Goal: Information Seeking & Learning: Learn about a topic

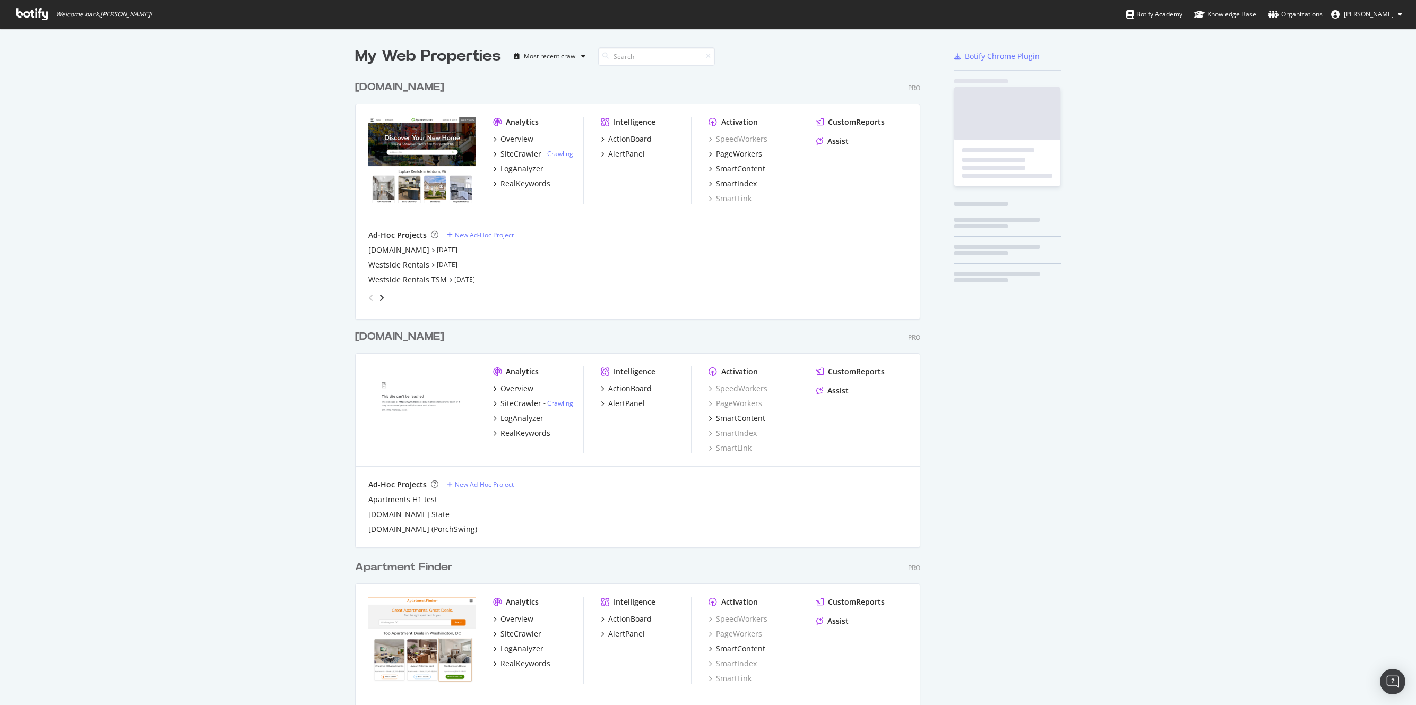
scroll to position [937, 566]
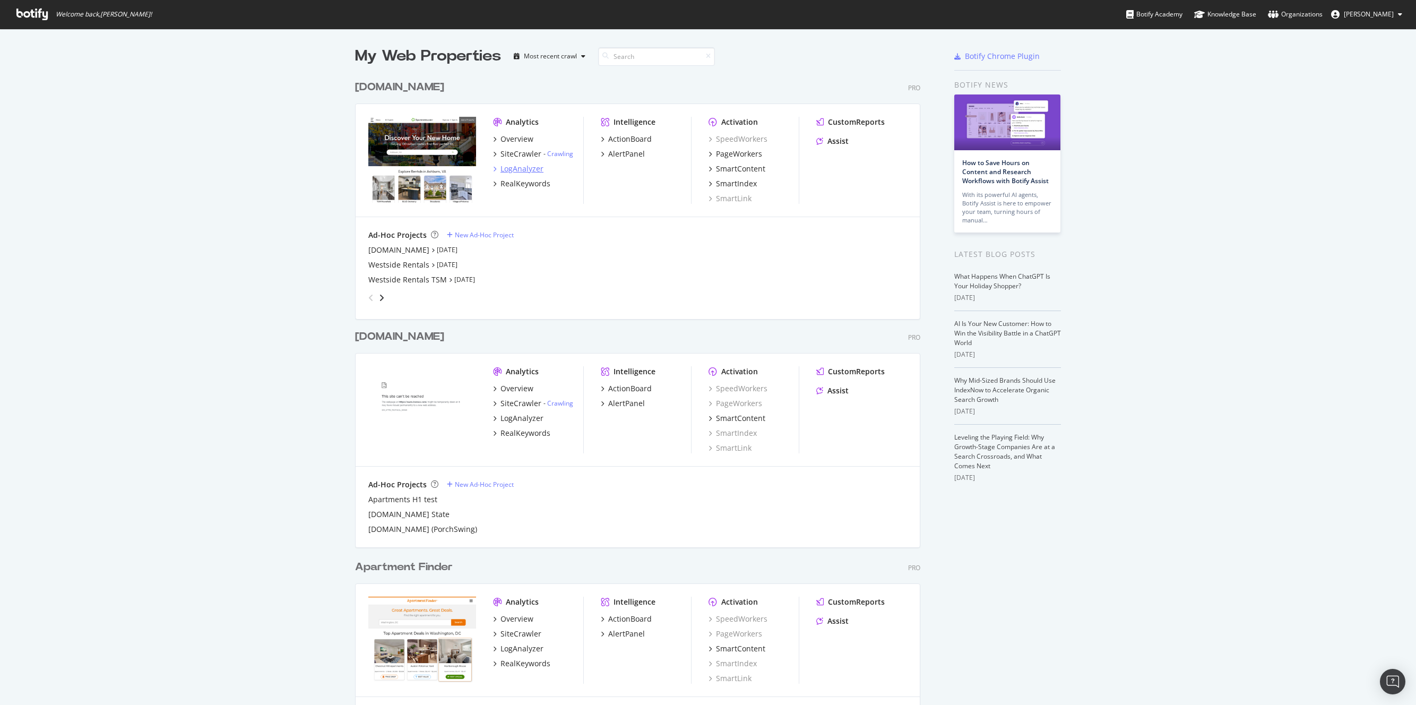
click at [527, 171] on div "LogAnalyzer" at bounding box center [522, 169] width 43 height 11
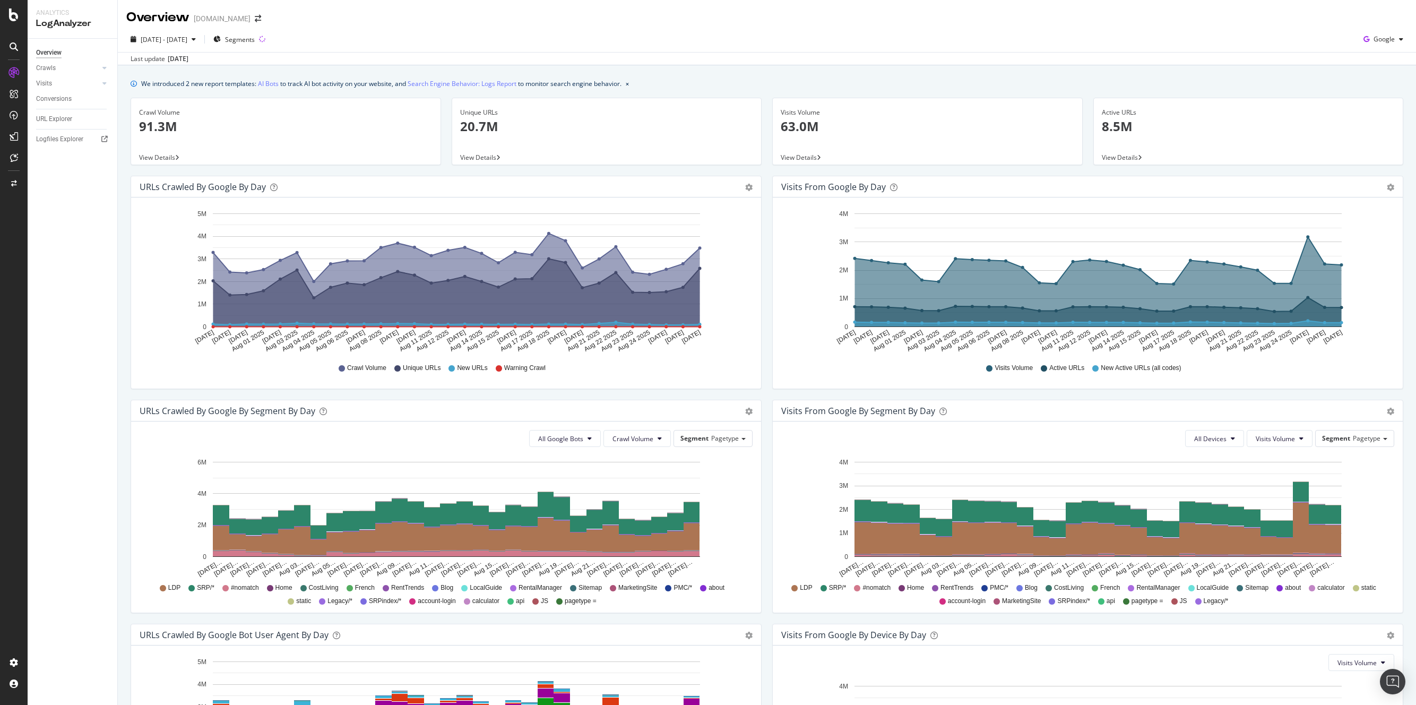
click at [760, 246] on div "URLs Crawled by Google by day Area Table Hold CMD (⌘) while clicking to filter …" at bounding box center [446, 288] width 642 height 224
click at [187, 37] on span "2025 Jul. 29th - Aug. 27th" at bounding box center [164, 39] width 47 height 9
click at [214, 158] on input "2025/08/27" at bounding box center [208, 157] width 42 height 15
click at [705, 52] on div "Last update Aug. 28, 2025" at bounding box center [767, 58] width 1299 height 13
click at [755, 260] on div "URLs Crawled by Google by day Area Table Hold CMD (⌘) while clicking to filter …" at bounding box center [445, 288] width 645 height 224
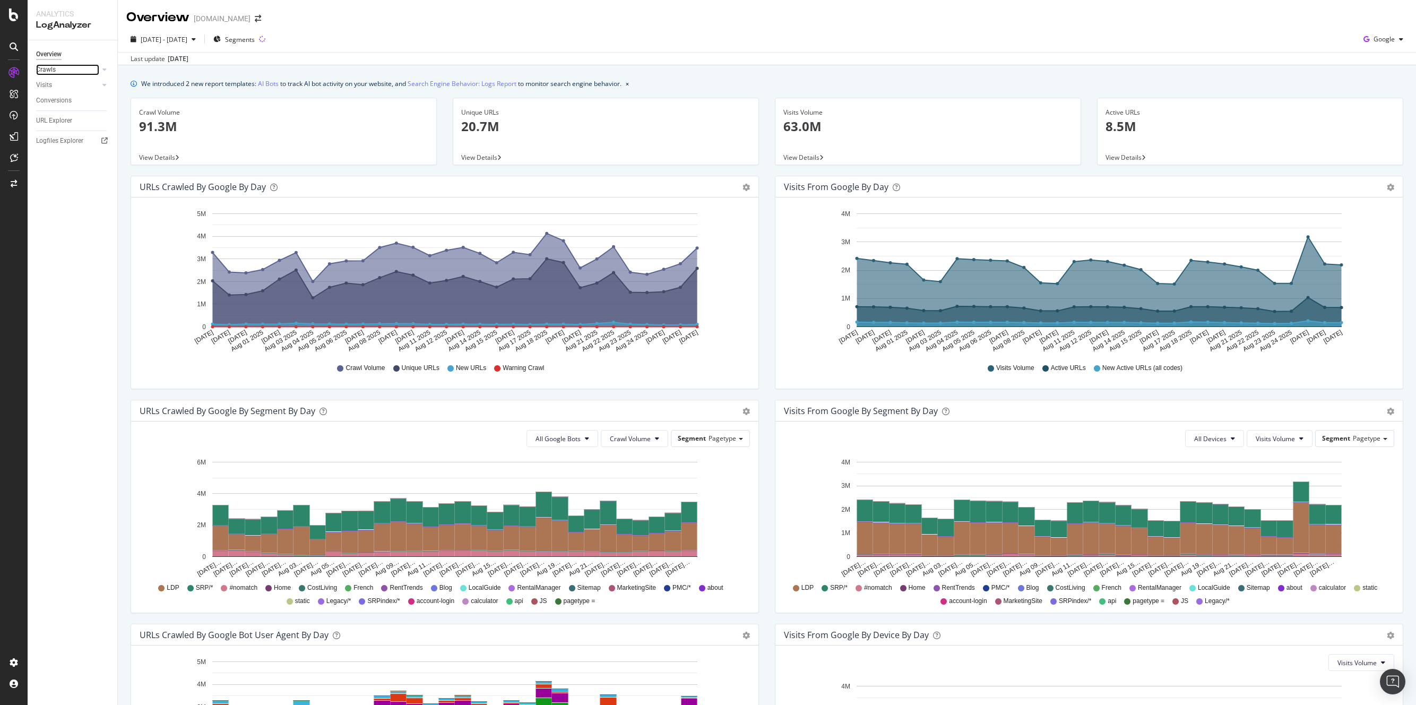
click at [58, 70] on link "Crawls" at bounding box center [67, 69] width 63 height 11
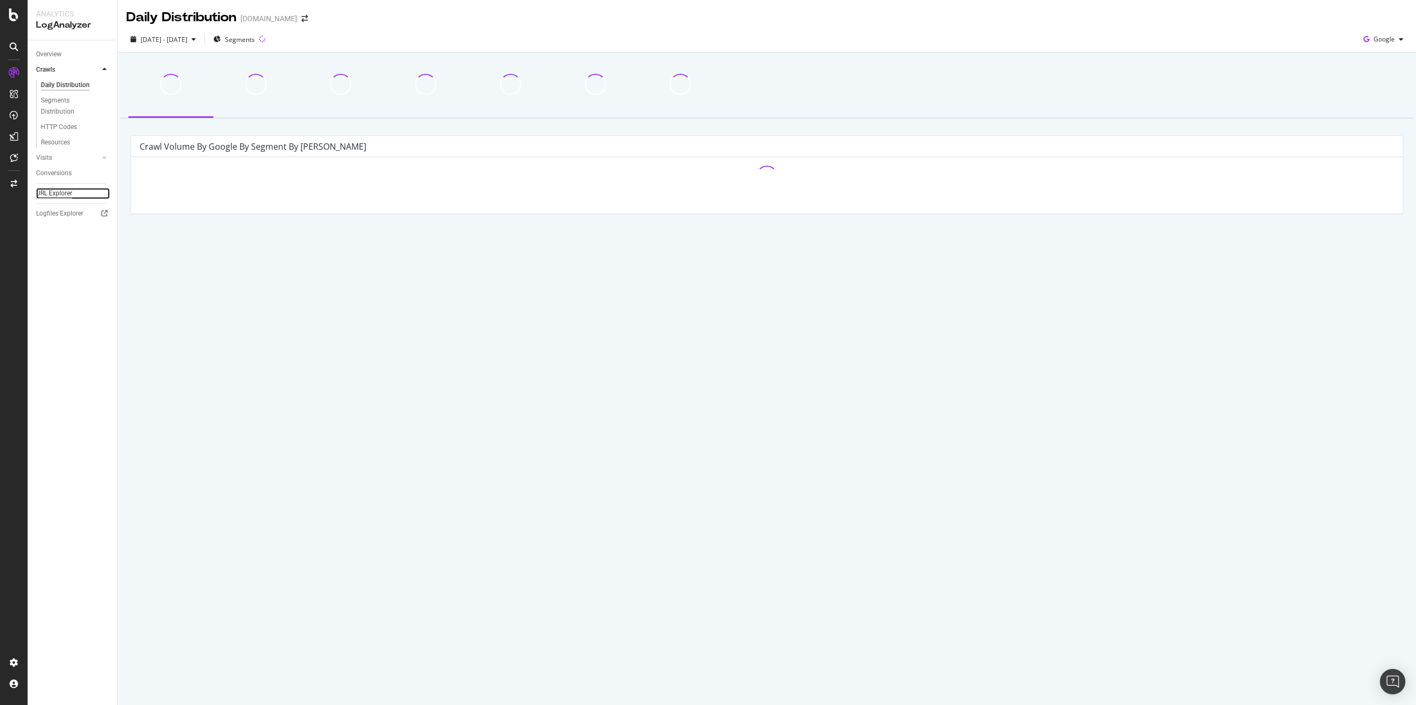
click at [56, 195] on div "URL Explorer" at bounding box center [54, 193] width 36 height 11
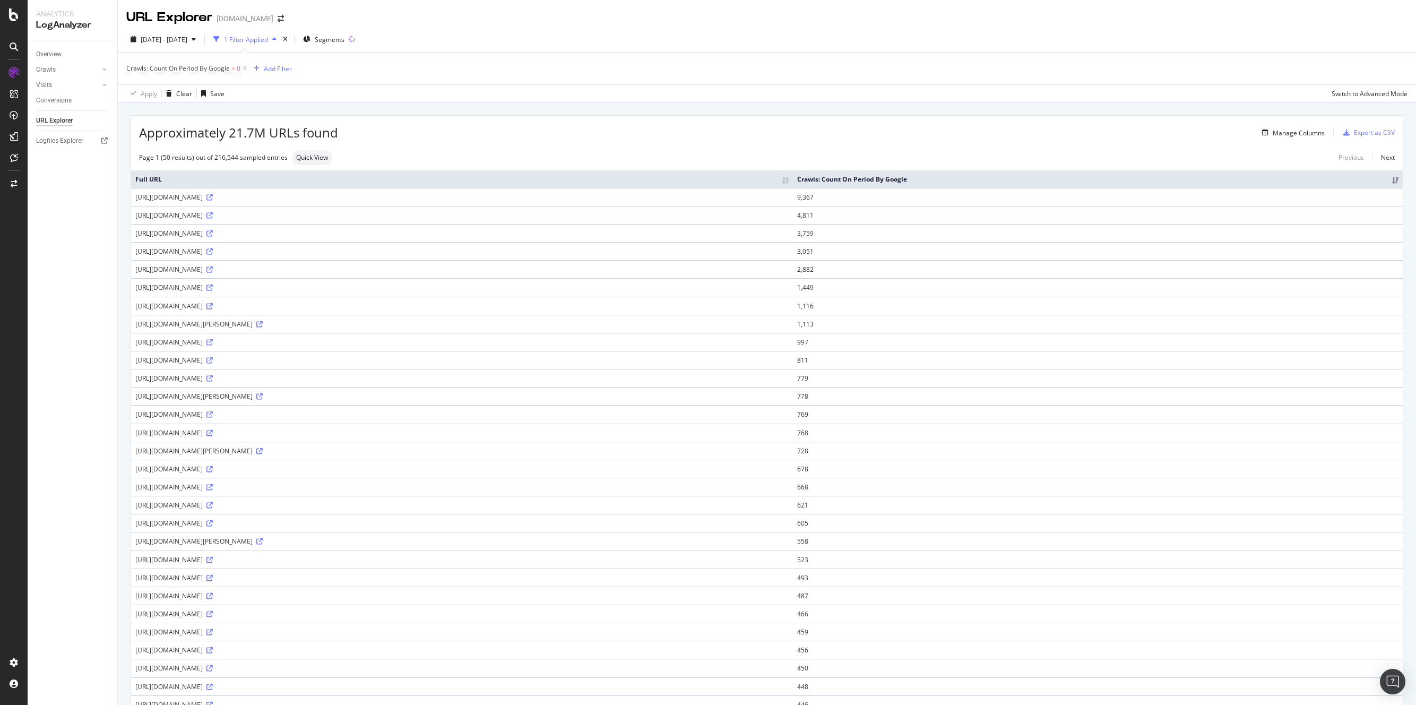
click at [390, 298] on td "https://www.apartments.com/goodyear-az/" at bounding box center [462, 306] width 662 height 18
click at [271, 71] on div "Add Filter" at bounding box center [278, 68] width 28 height 9
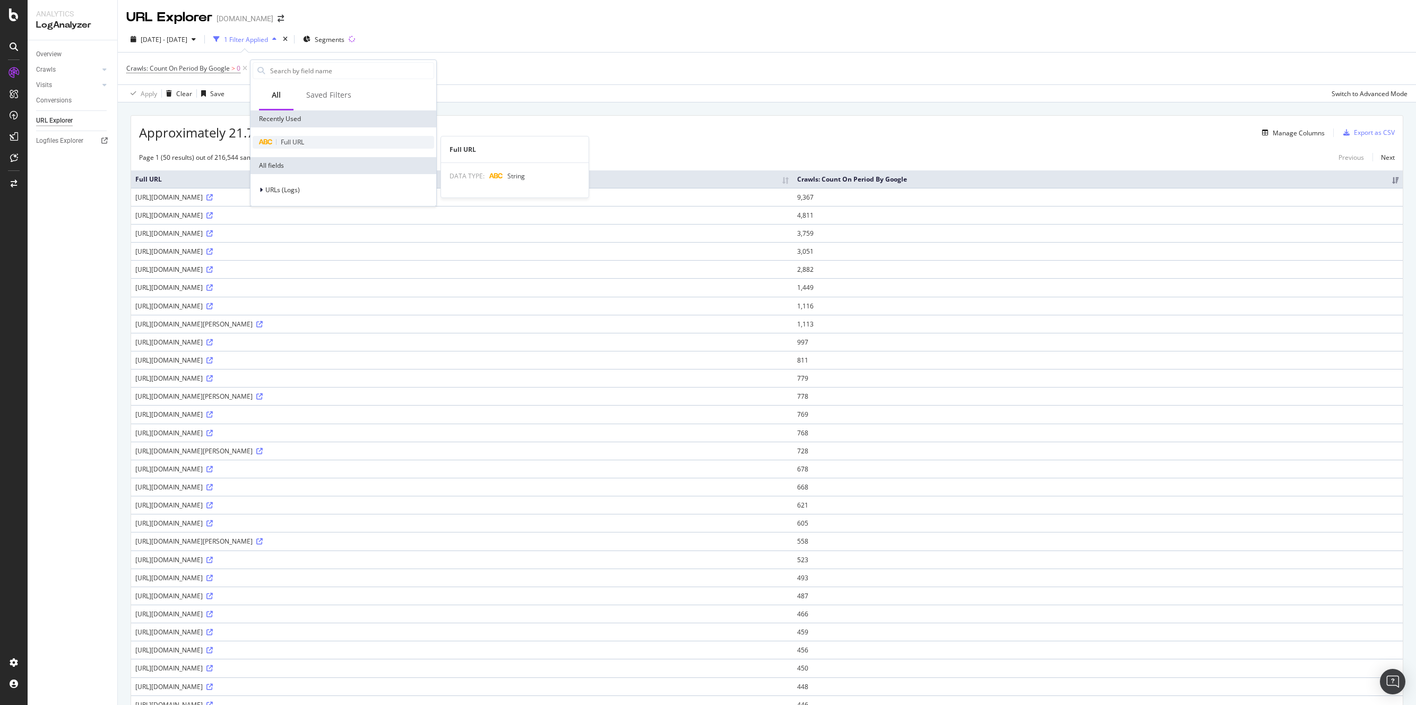
click at [303, 138] on span "Full URL" at bounding box center [292, 142] width 23 height 9
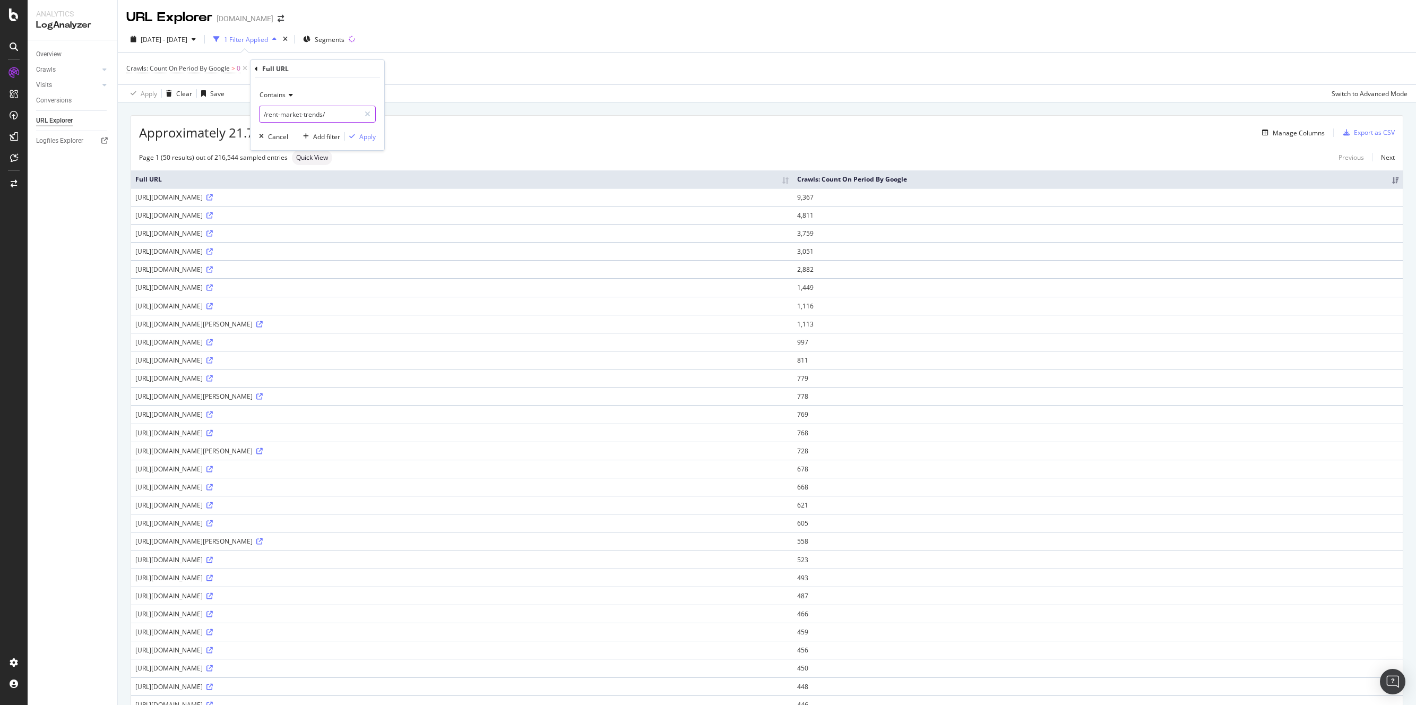
click at [330, 118] on input "/rent-market-trends/" at bounding box center [310, 114] width 100 height 17
click at [293, 114] on input "/rent-market-trends/" at bounding box center [310, 114] width 100 height 17
type input "atlanta"
click at [366, 138] on div "Apply" at bounding box center [367, 136] width 16 height 9
click at [192, 202] on td "https://www.apartments.com/atlantic-house-atlanta-ga/ymgv8pt/" at bounding box center [462, 197] width 662 height 18
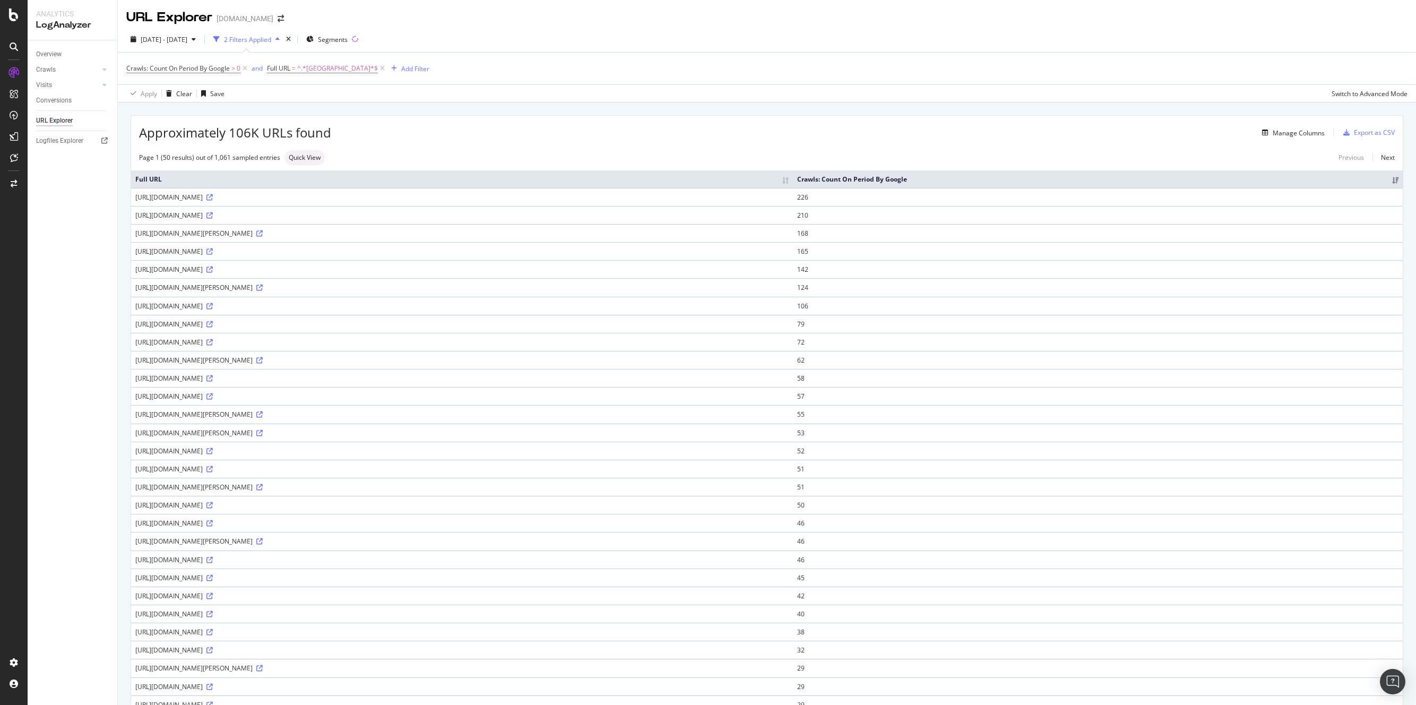
click at [201, 198] on div "https://www.apartments.com/atlantic-house-atlanta-ga/ymgv8pt/" at bounding box center [462, 197] width 654 height 9
click at [63, 117] on div "SiteCrawler" at bounding box center [58, 119] width 38 height 11
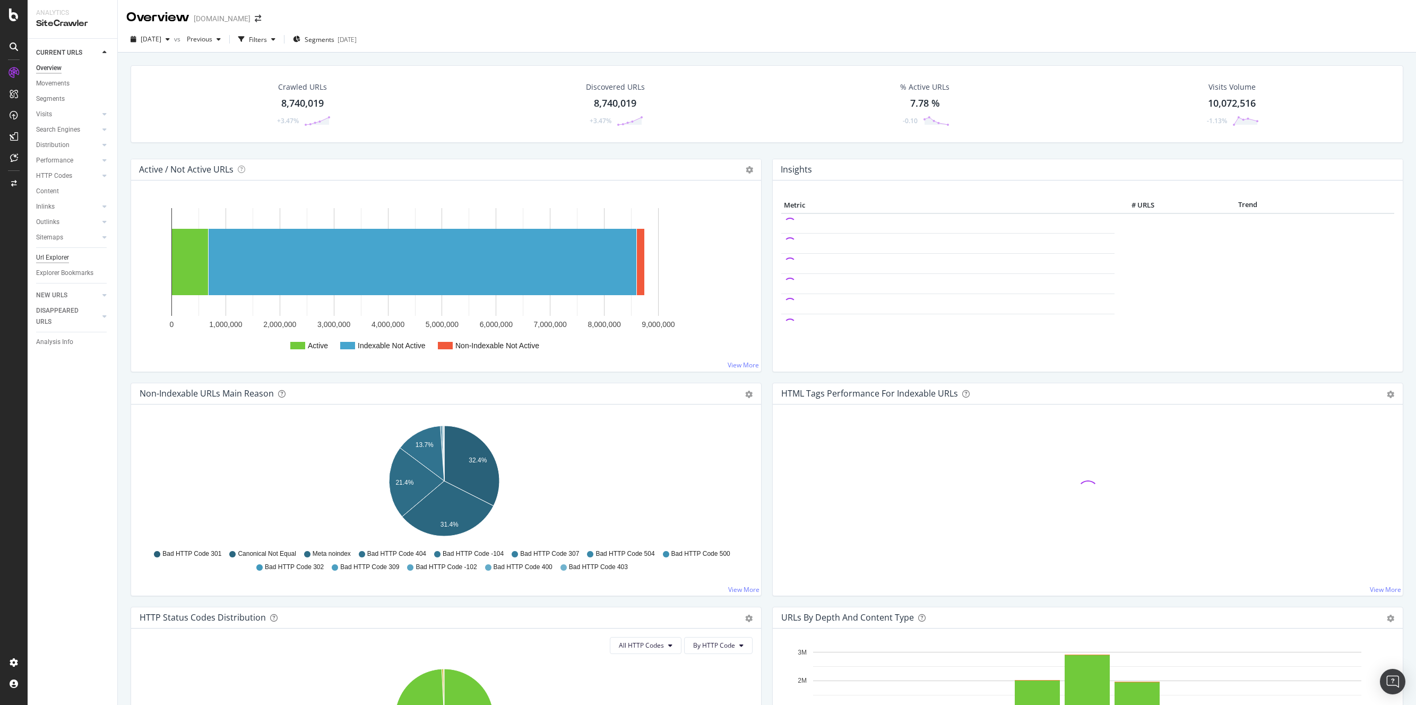
click at [48, 257] on div "Url Explorer" at bounding box center [52, 257] width 33 height 11
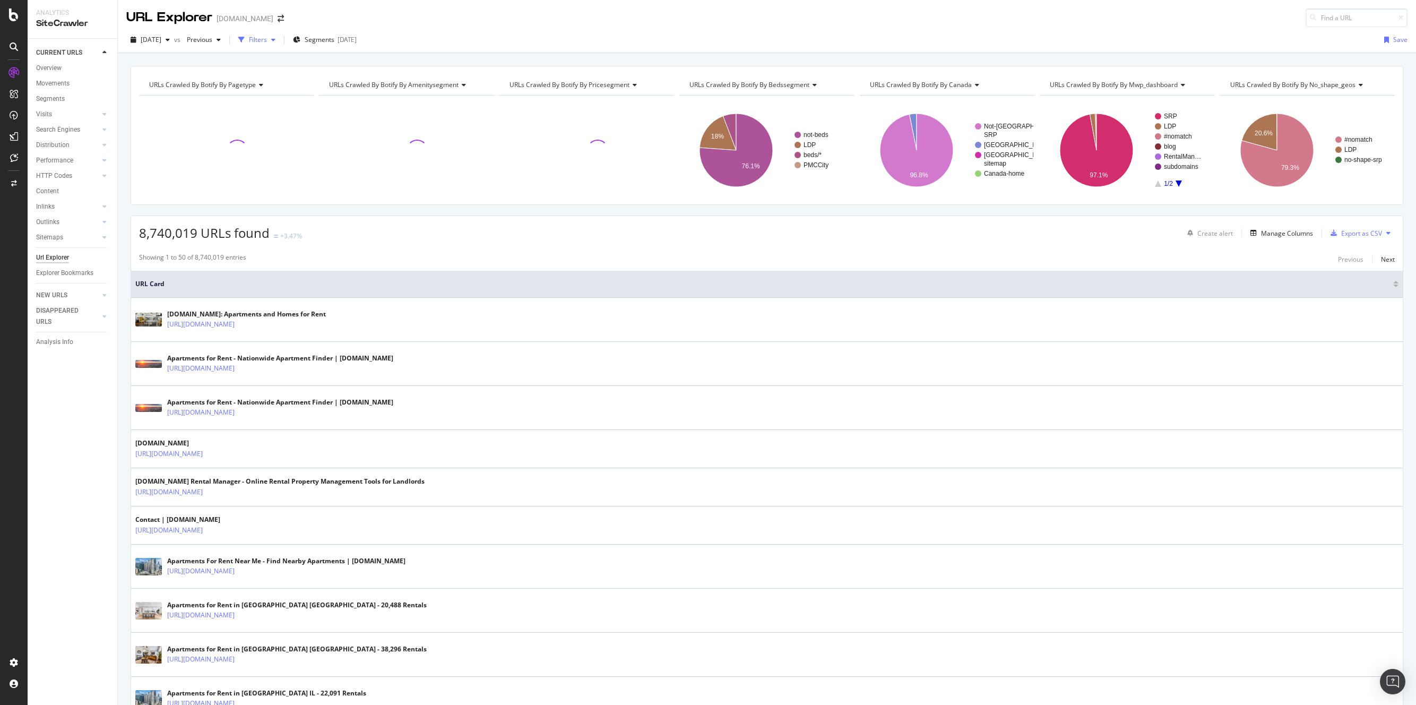
click at [277, 45] on div "Filters" at bounding box center [257, 40] width 46 height 16
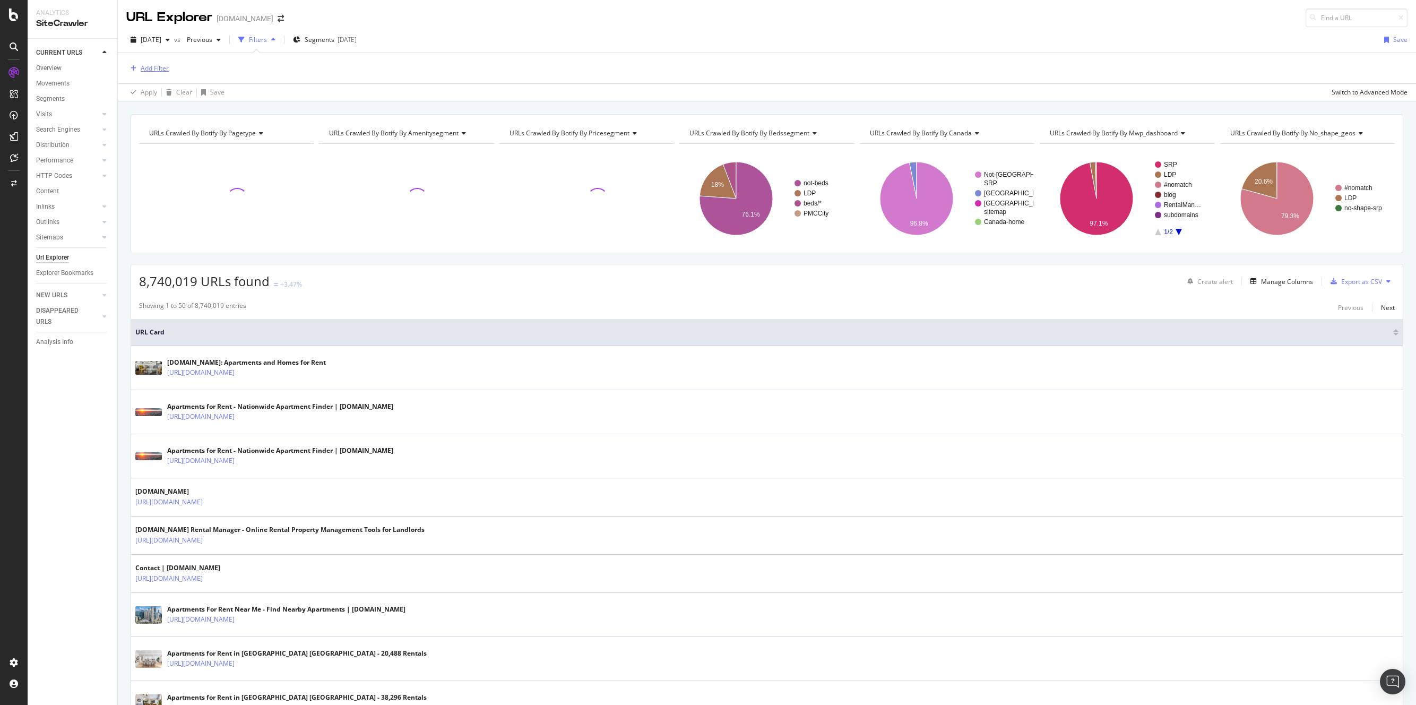
click at [141, 67] on div "Add Filter" at bounding box center [155, 68] width 28 height 9
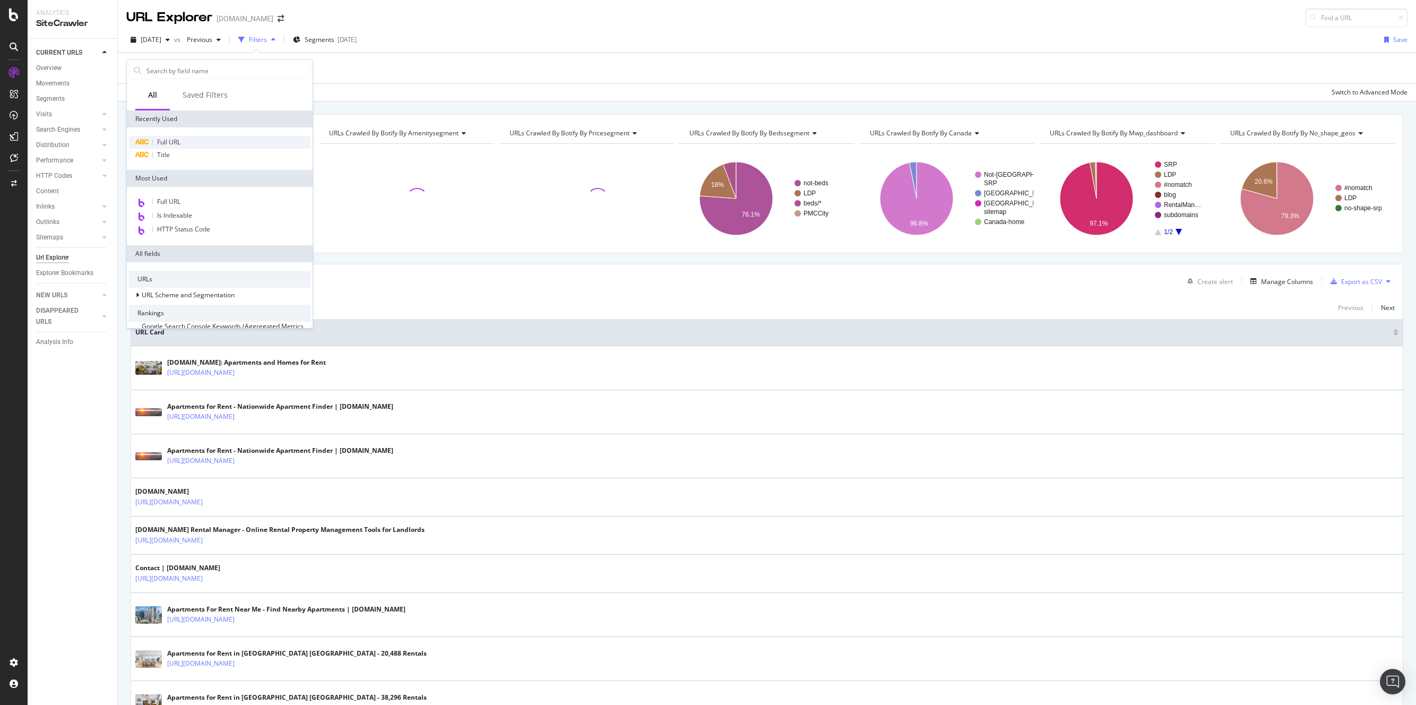
click at [173, 139] on span "Full URL" at bounding box center [168, 142] width 23 height 9
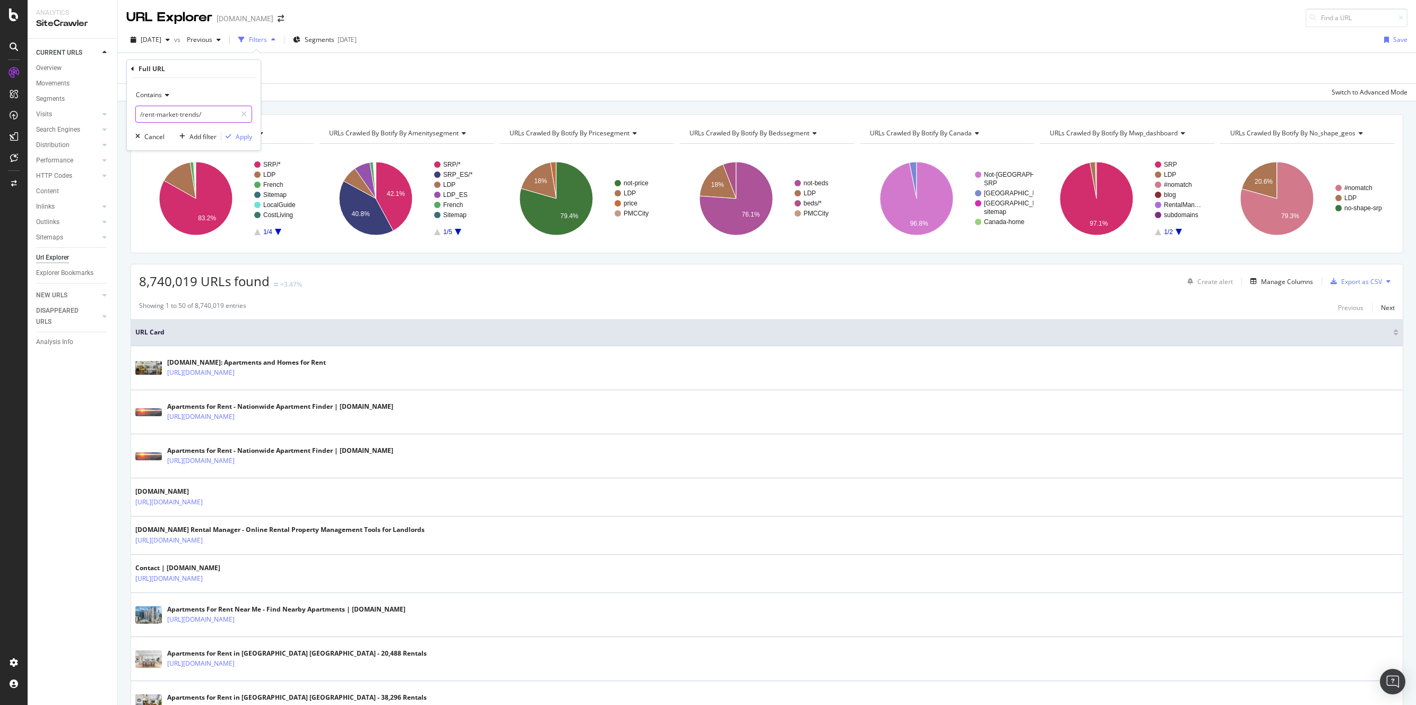
click at [180, 111] on input "/rent-market-trends/" at bounding box center [186, 114] width 100 height 17
type input "atlanta"
click at [239, 135] on div "Apply" at bounding box center [244, 136] width 16 height 9
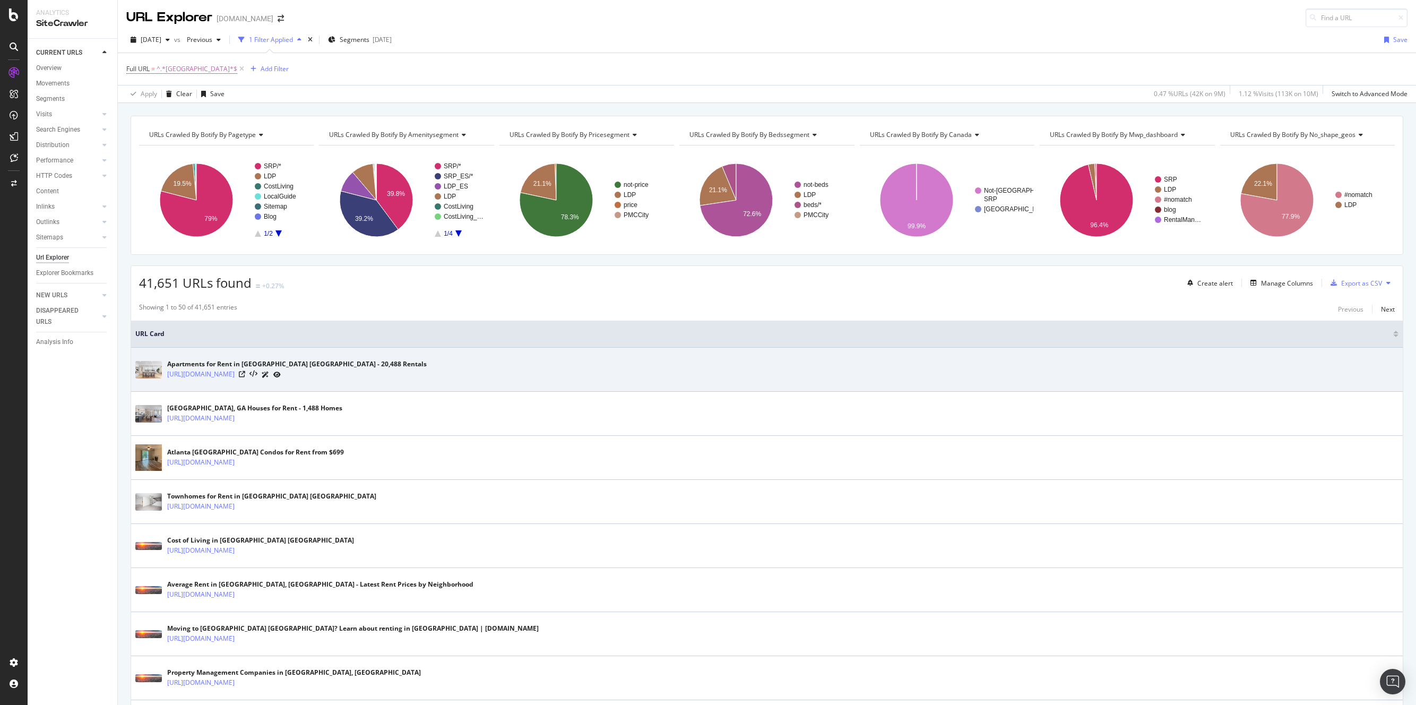
click at [279, 364] on div "Apartments for Rent in [GEOGRAPHIC_DATA] [GEOGRAPHIC_DATA] - 20,488 Rentals" at bounding box center [297, 364] width 260 height 10
click at [207, 377] on link "[URL][DOMAIN_NAME]" at bounding box center [200, 374] width 67 height 11
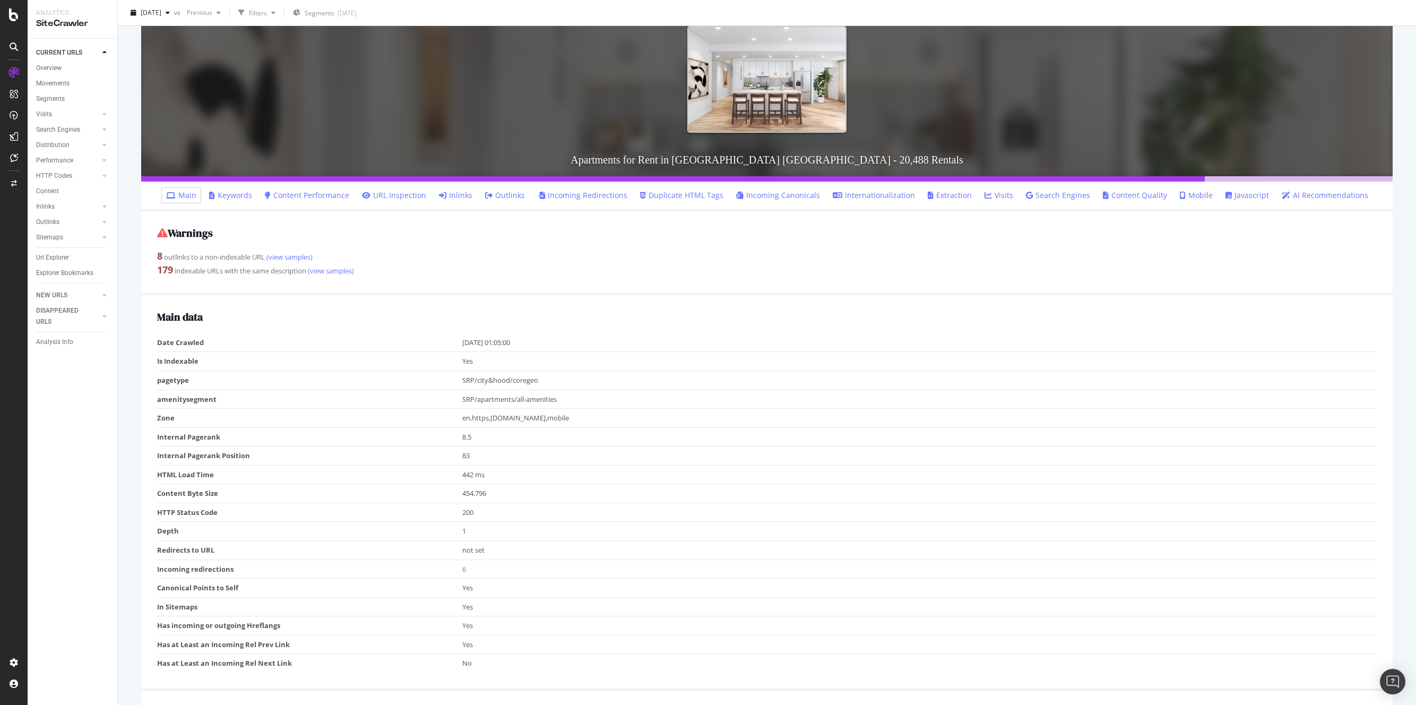
scroll to position [83, 0]
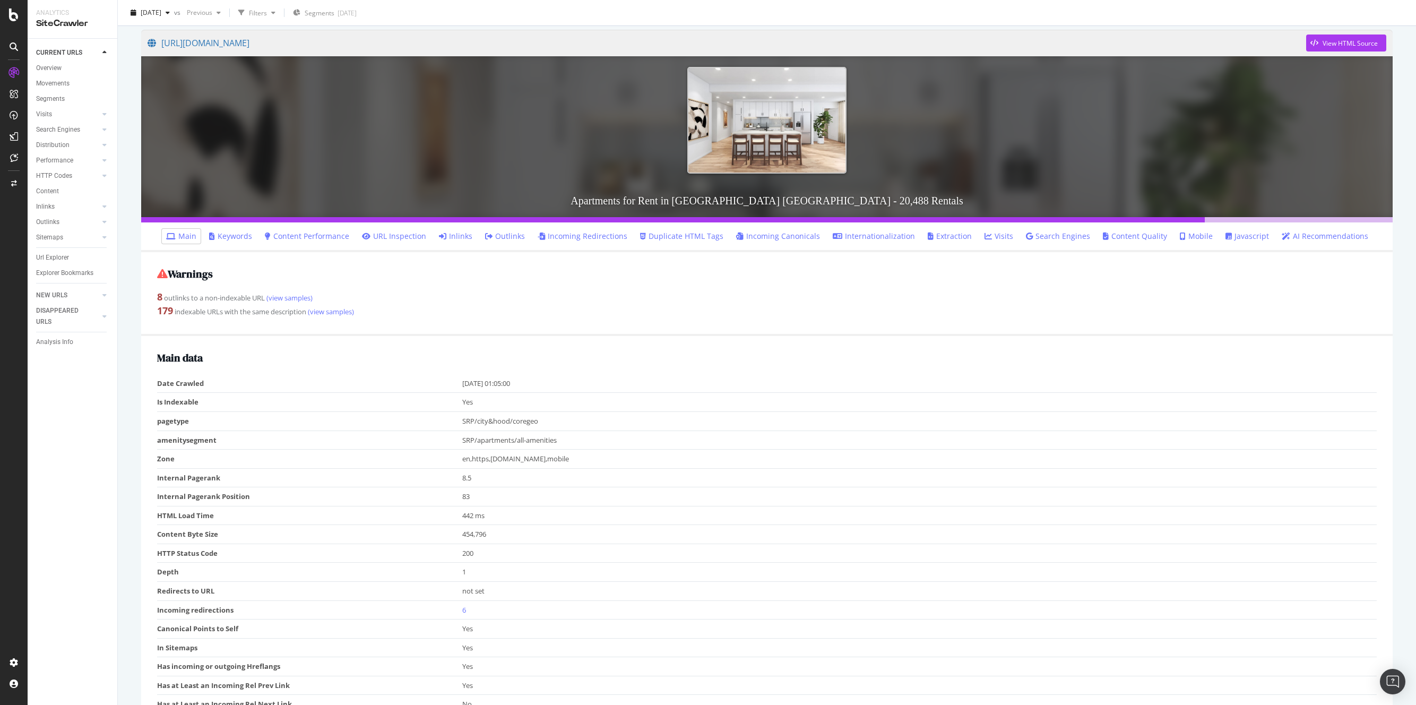
click at [303, 236] on link "Content Performance" at bounding box center [307, 236] width 84 height 11
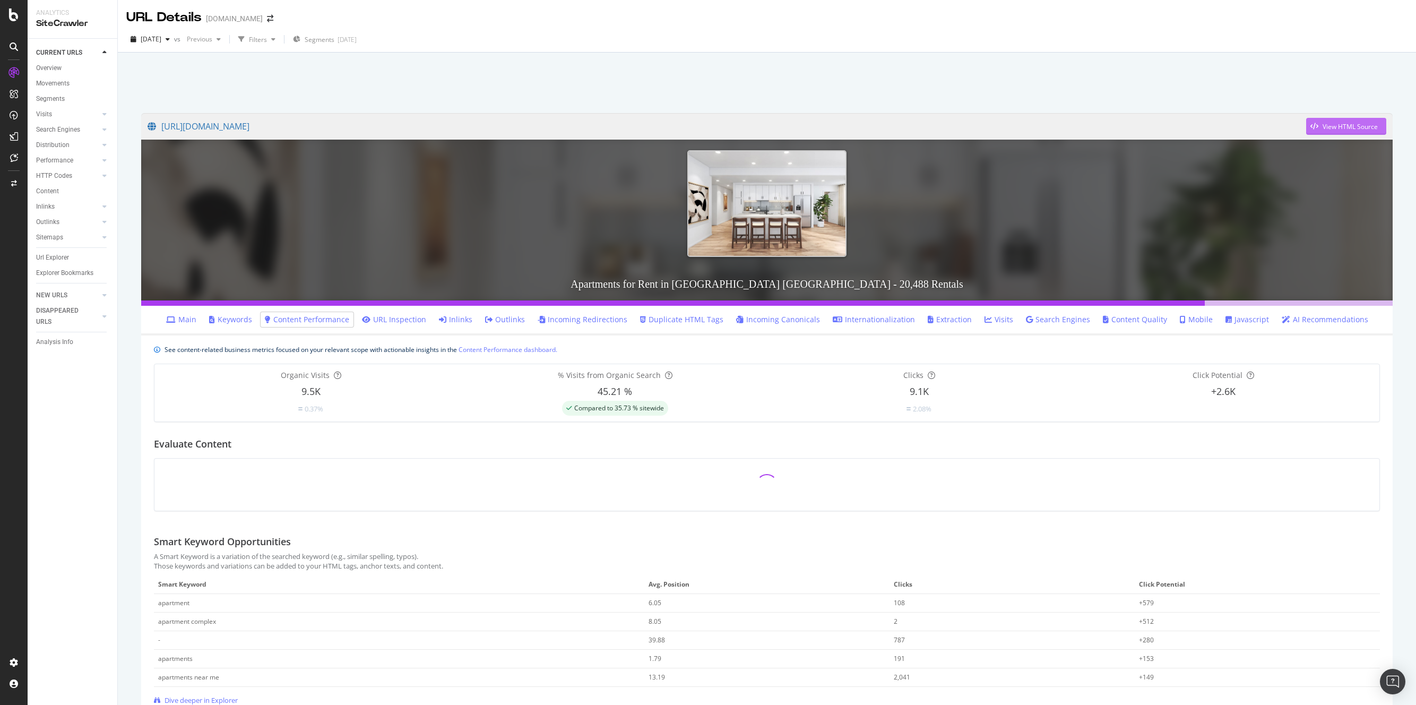
click at [1335, 123] on div "View HTML Source" at bounding box center [1350, 126] width 55 height 9
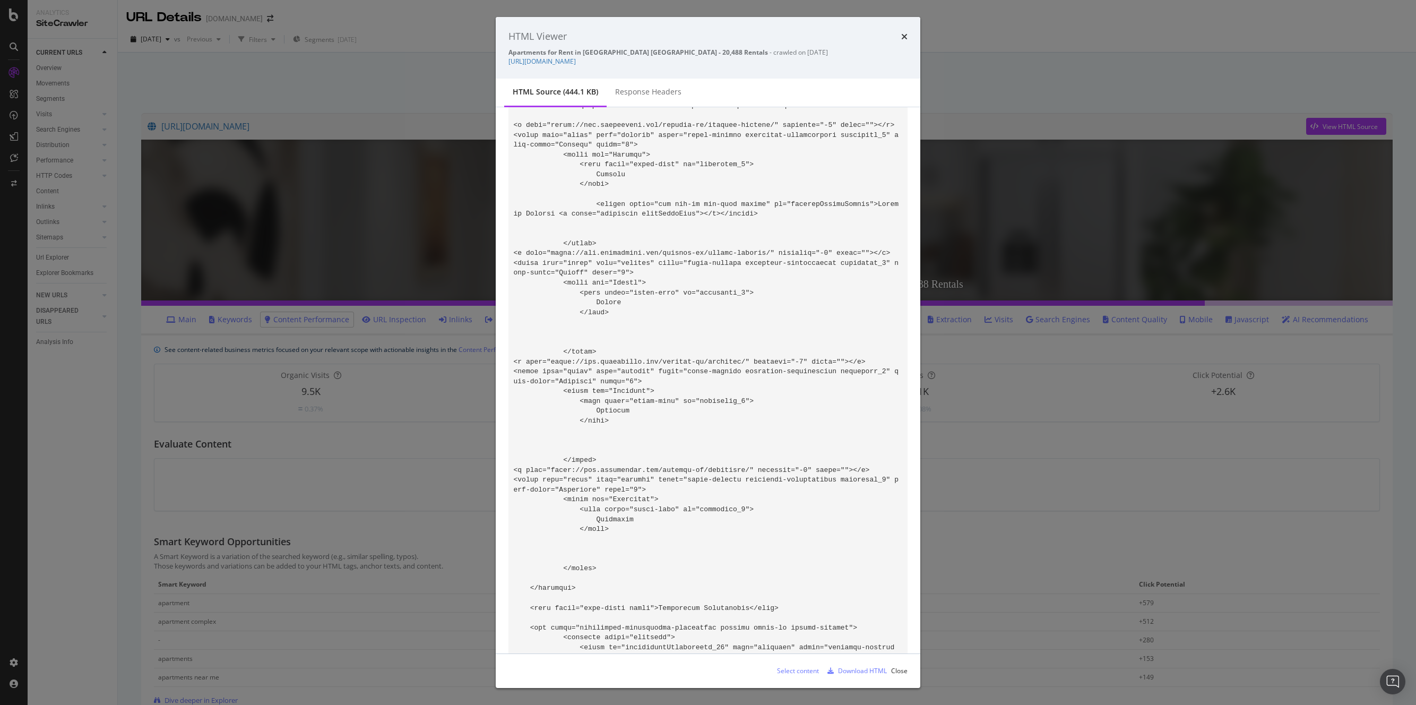
scroll to position [11016, 0]
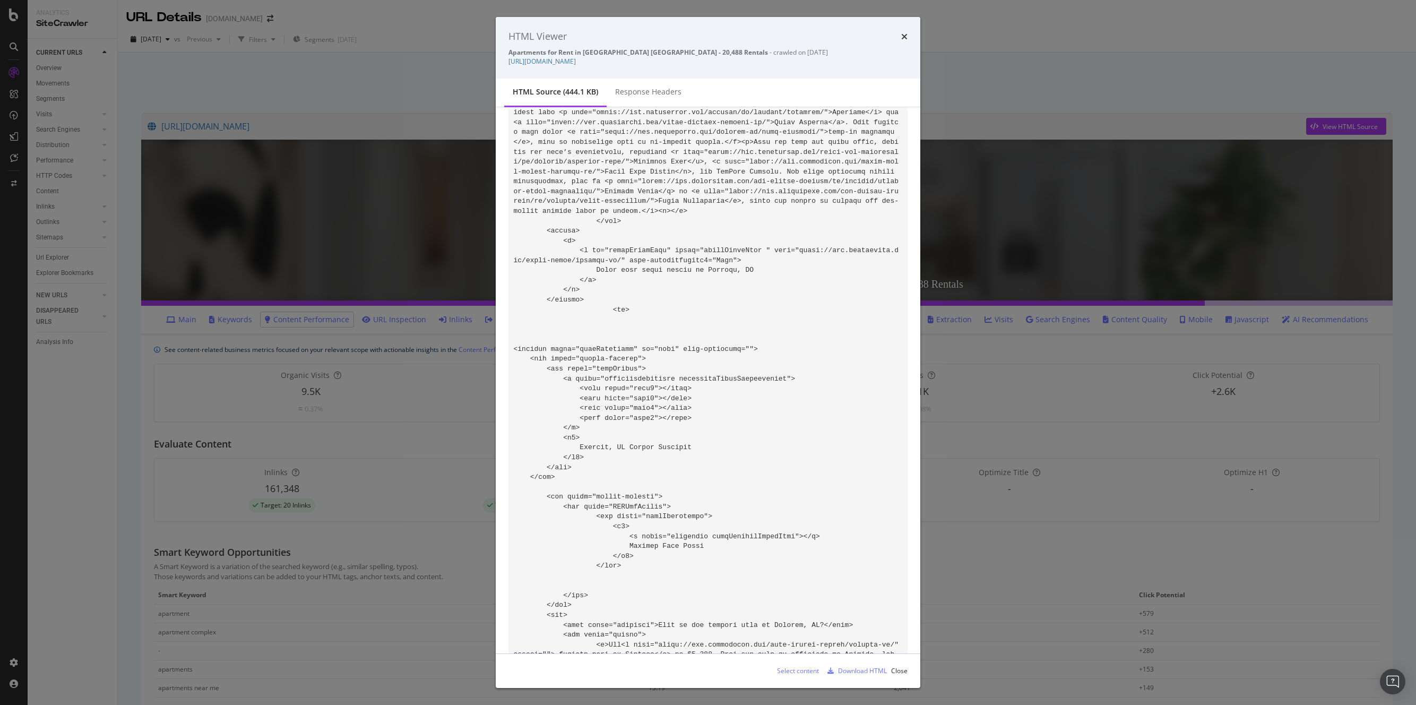
scroll to position [70024, 0]
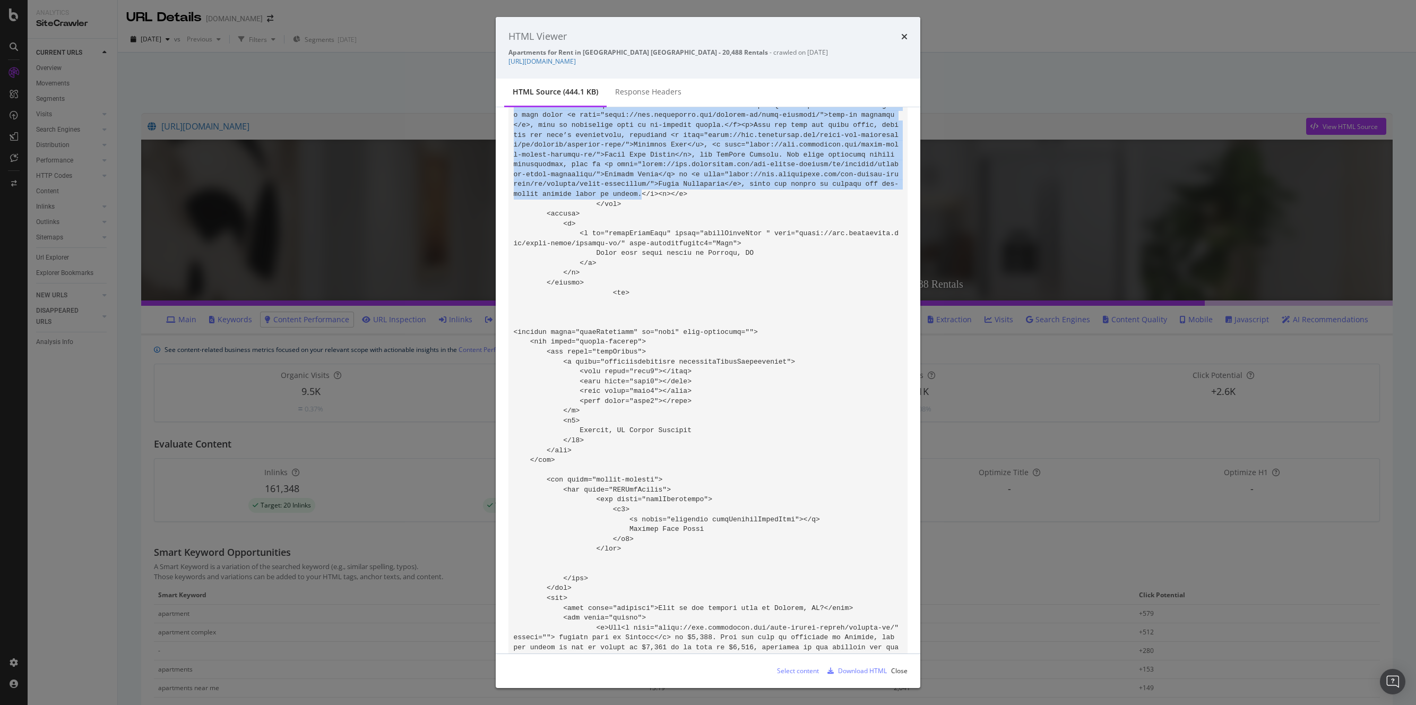
drag, startPoint x: 656, startPoint y: 145, endPoint x: 690, endPoint y: 627, distance: 482.7
copy code "Looking for a new place to call home in [GEOGRAPHIC_DATA], [GEOGRAPHIC_DATA]? W…"
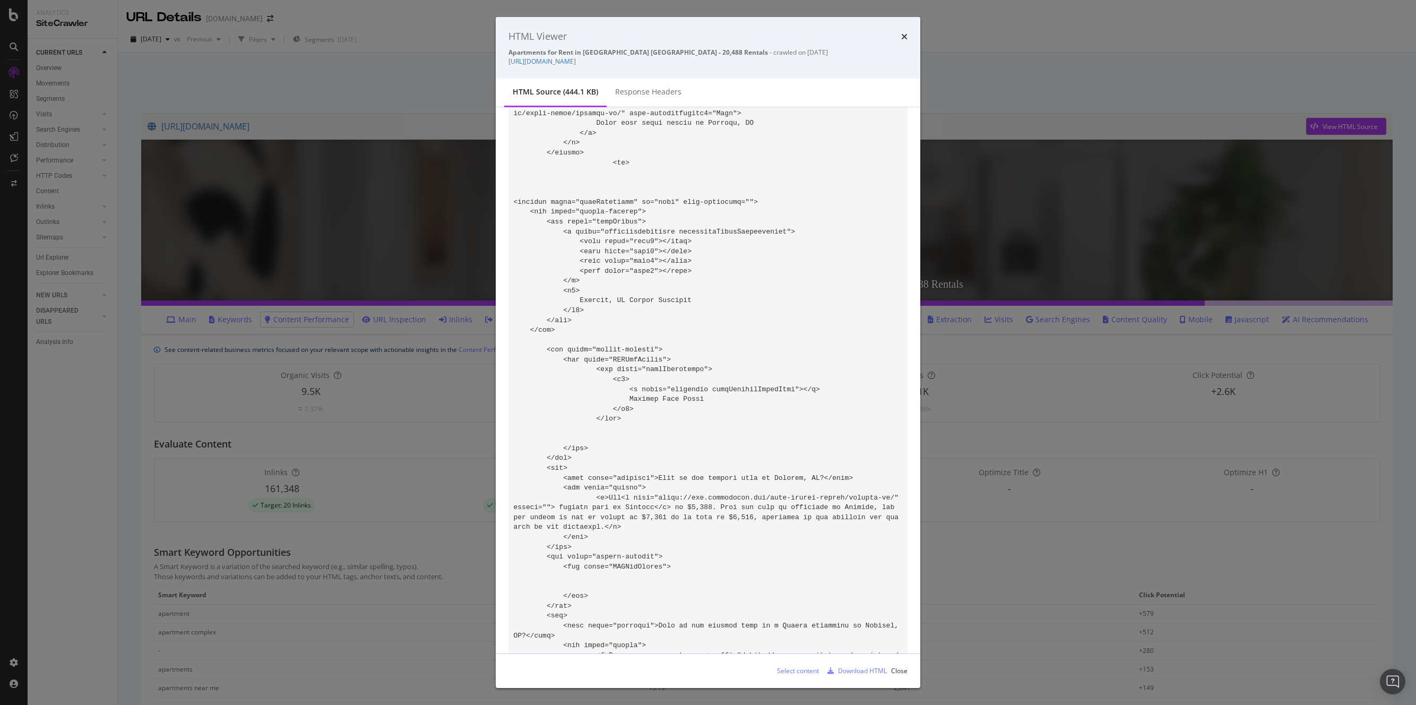
scroll to position [70318, 0]
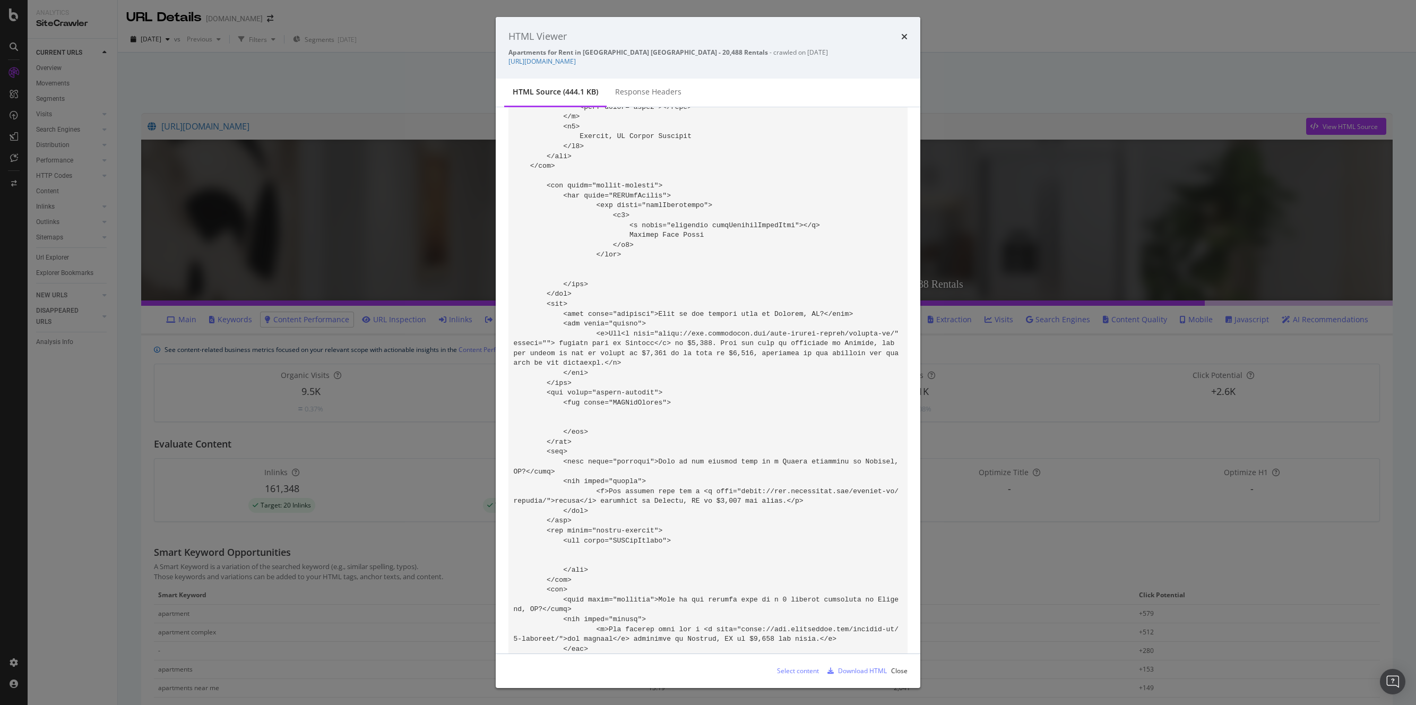
click at [128, 436] on div "HTML Viewer Apartments for Rent in [GEOGRAPHIC_DATA] [GEOGRAPHIC_DATA] - 20,488…" at bounding box center [708, 352] width 1416 height 705
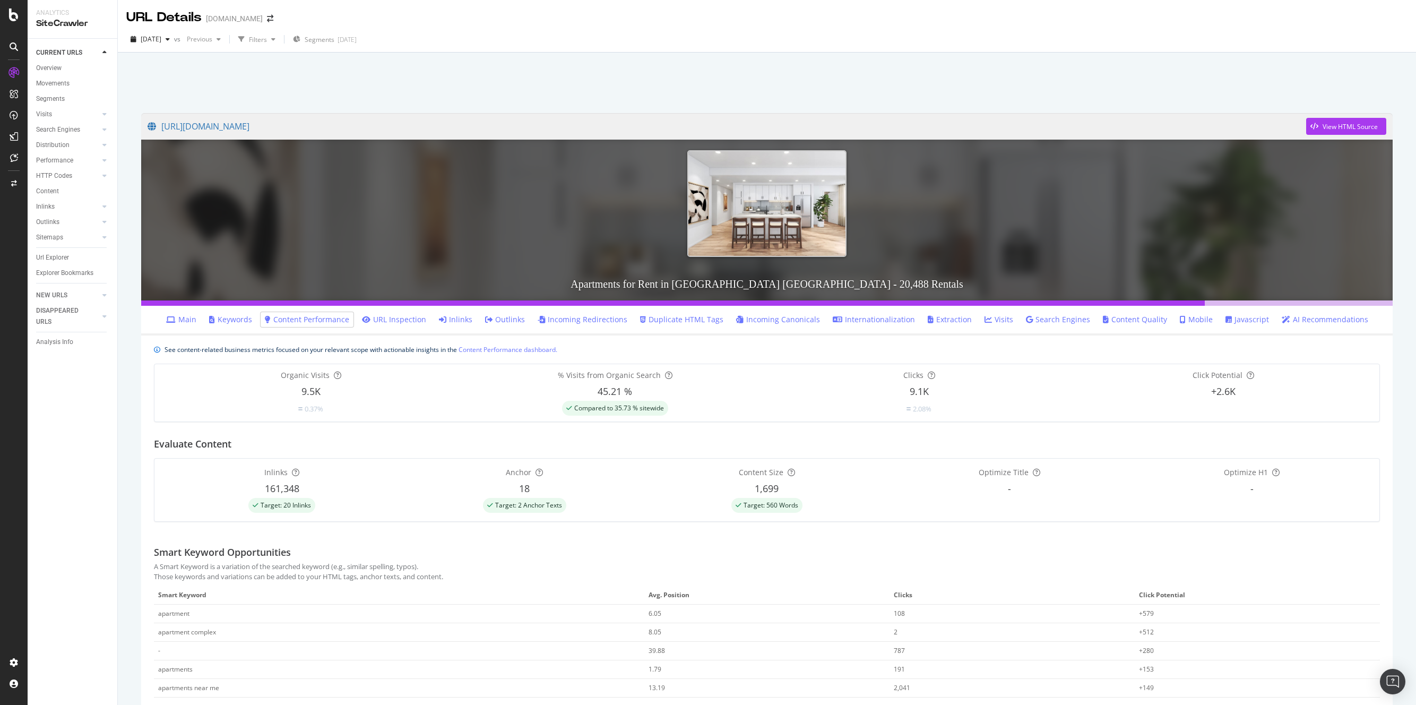
click at [1130, 321] on link "Content Quality" at bounding box center [1135, 319] width 64 height 11
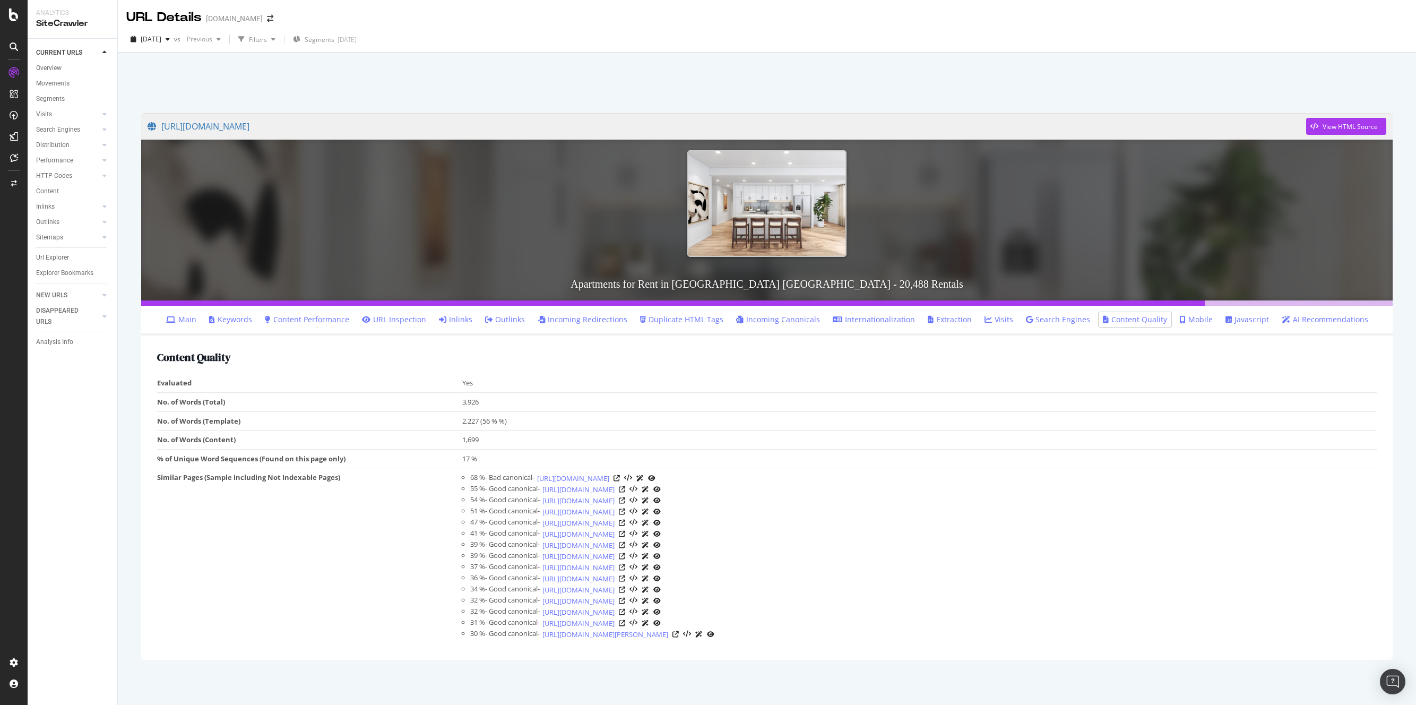
scroll to position [3, 0]
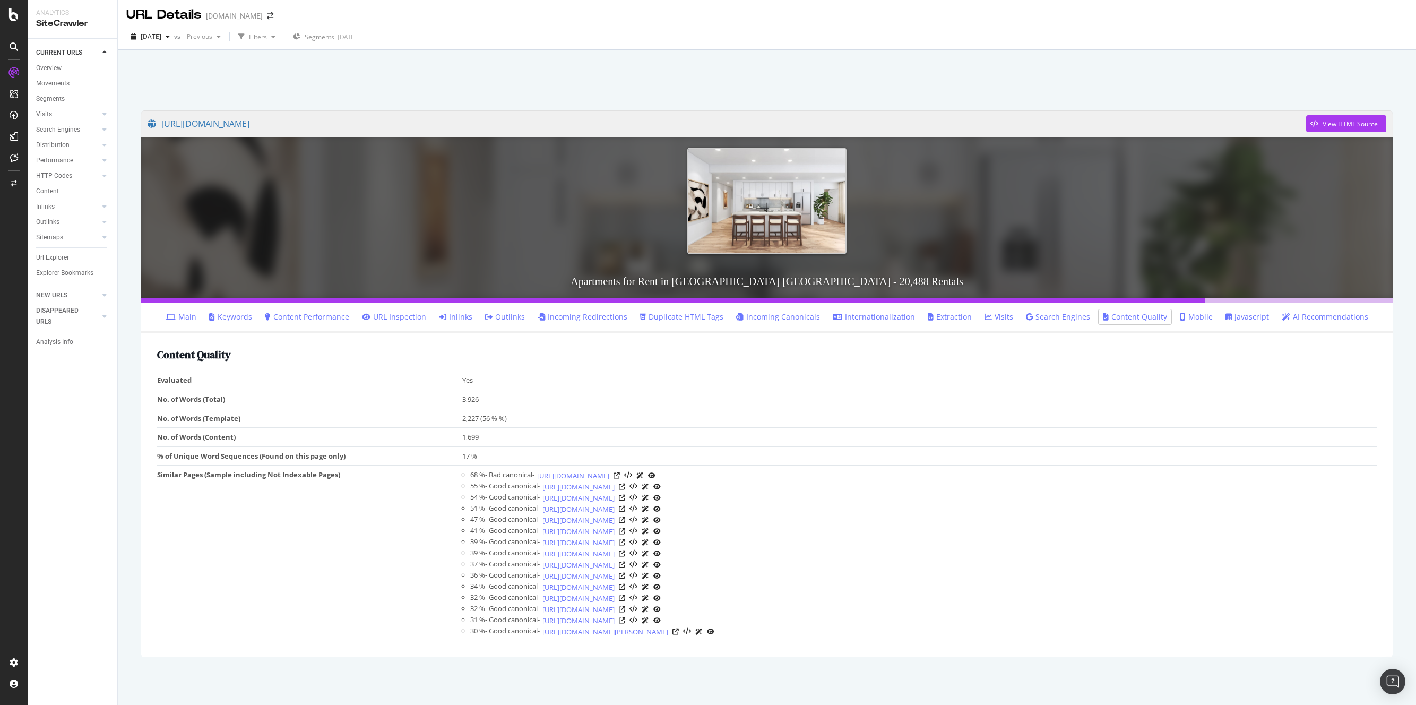
click at [118, 371] on div "[URL][DOMAIN_NAME] View HTML Source Apartments for Rent in [GEOGRAPHIC_DATA] [G…" at bounding box center [767, 377] width 1299 height 655
click at [115, 373] on div "CURRENT URLS Overview Movements Segments Visits Analysis Orphan URLs Search Eng…" at bounding box center [73, 372] width 90 height 666
click at [953, 470] on div "68 % - Bad canonical - [URL][DOMAIN_NAME]" at bounding box center [921, 475] width 902 height 11
click at [1182, 316] on link "Mobile" at bounding box center [1196, 317] width 33 height 11
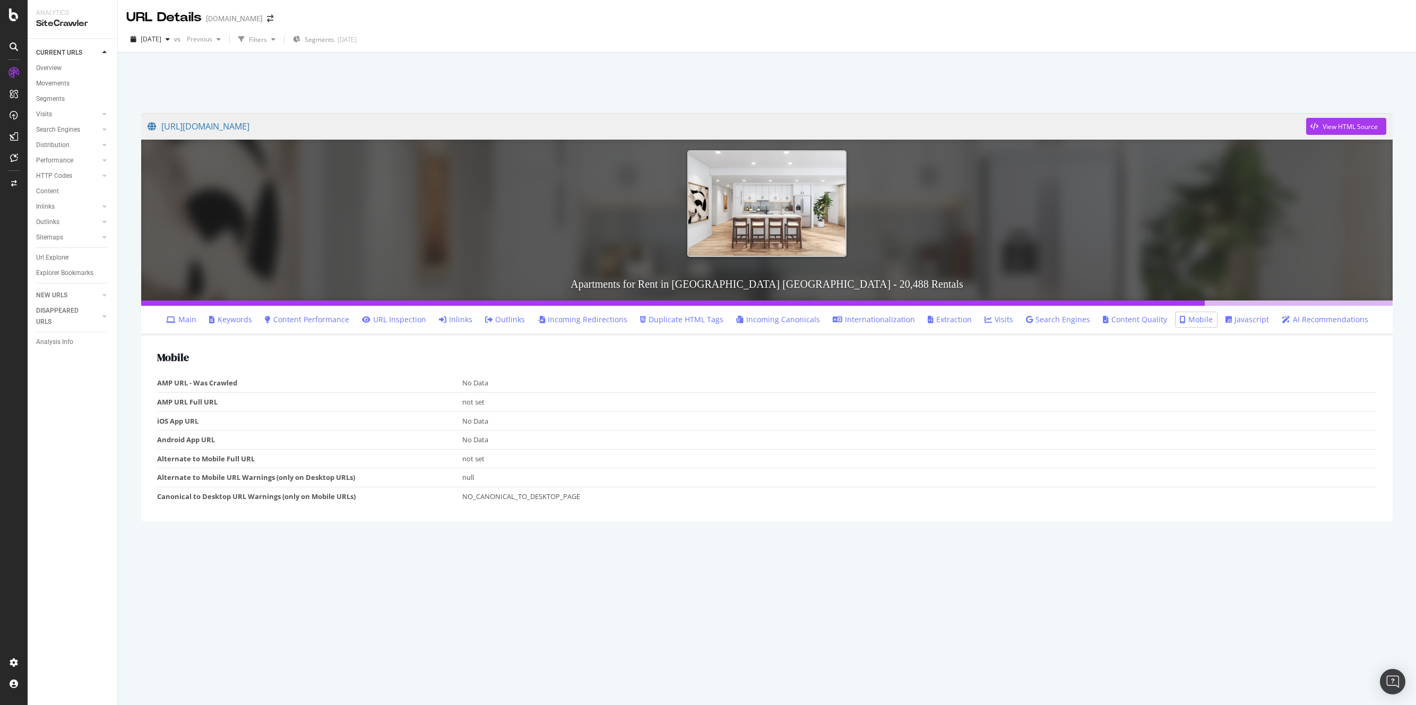
click at [336, 380] on td "AMP URL - Was Crawled" at bounding box center [309, 383] width 305 height 19
click at [945, 488] on td "NO_CANONICAL_TO_DESKTOP_PAGE" at bounding box center [919, 496] width 915 height 19
click at [1351, 127] on div "View HTML Source" at bounding box center [1350, 126] width 55 height 9
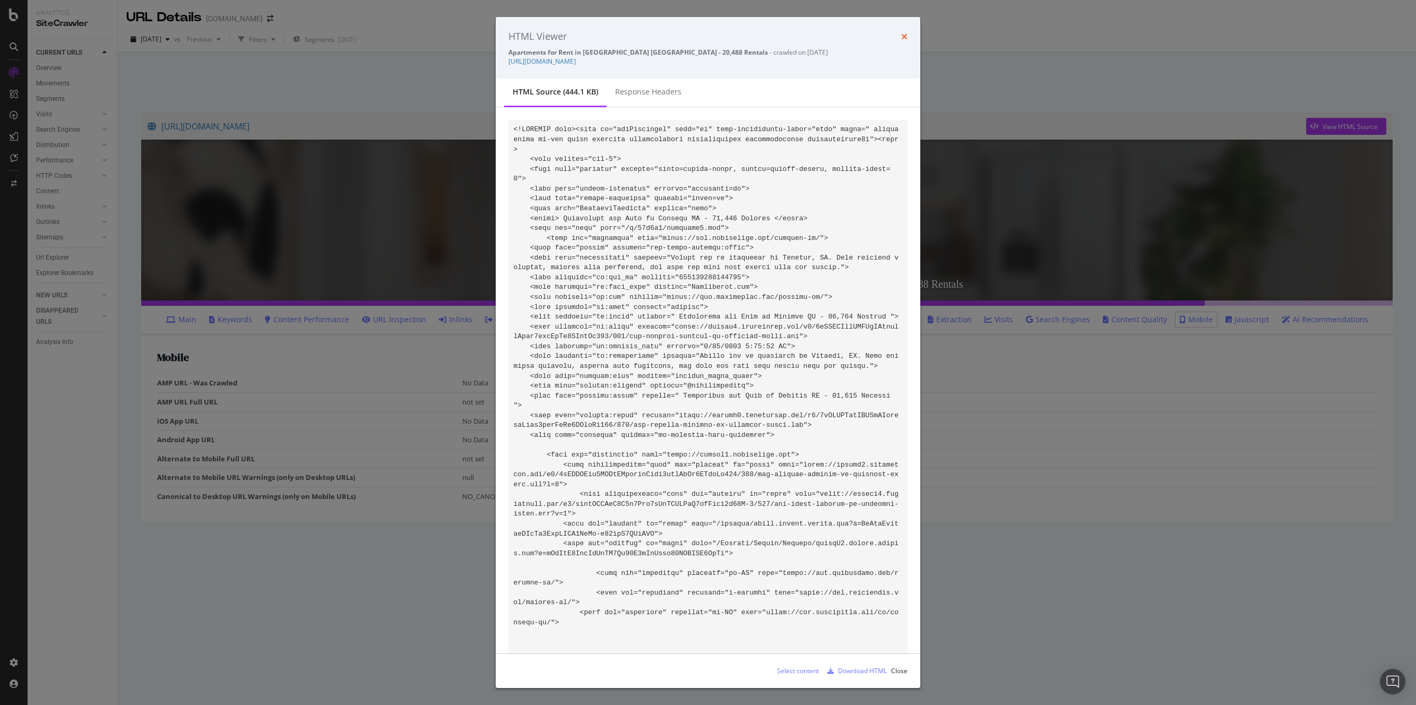
click at [905, 38] on icon "times" at bounding box center [904, 36] width 6 height 8
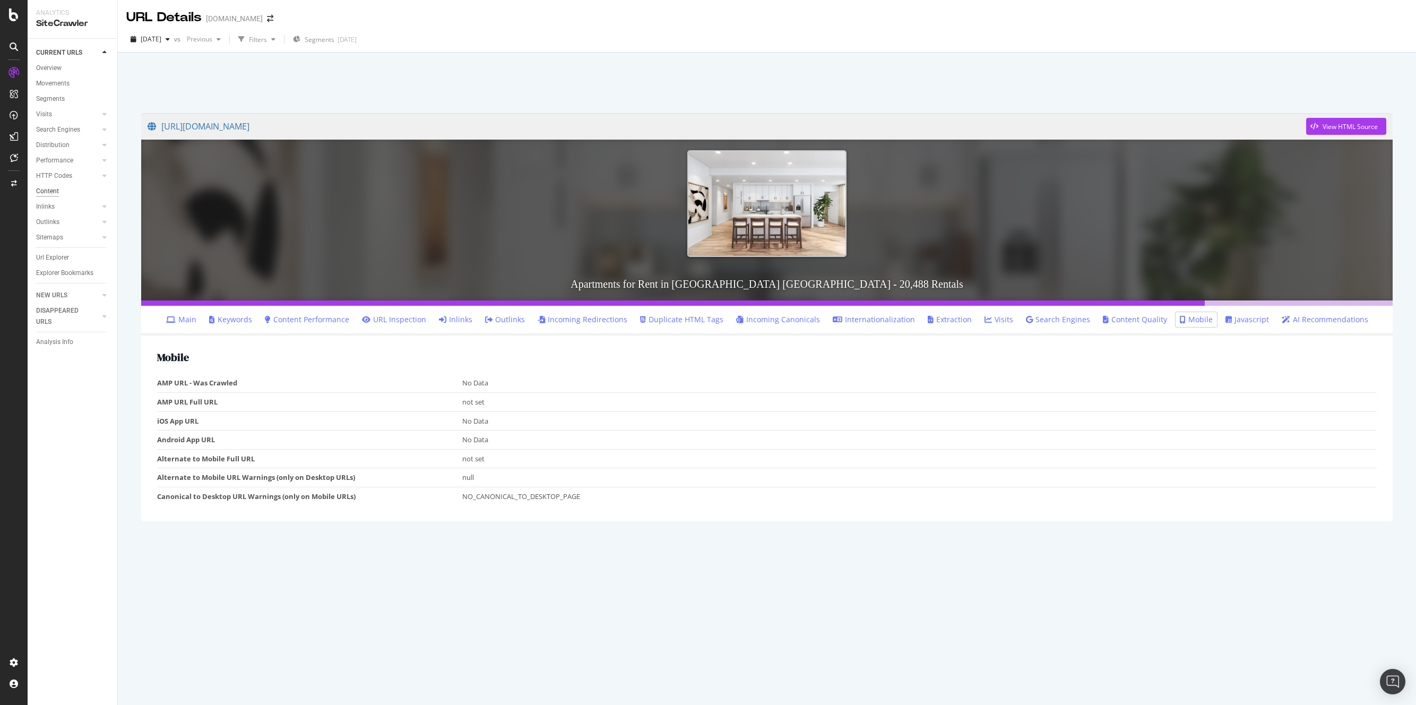
click at [54, 193] on div "Content" at bounding box center [47, 191] width 23 height 11
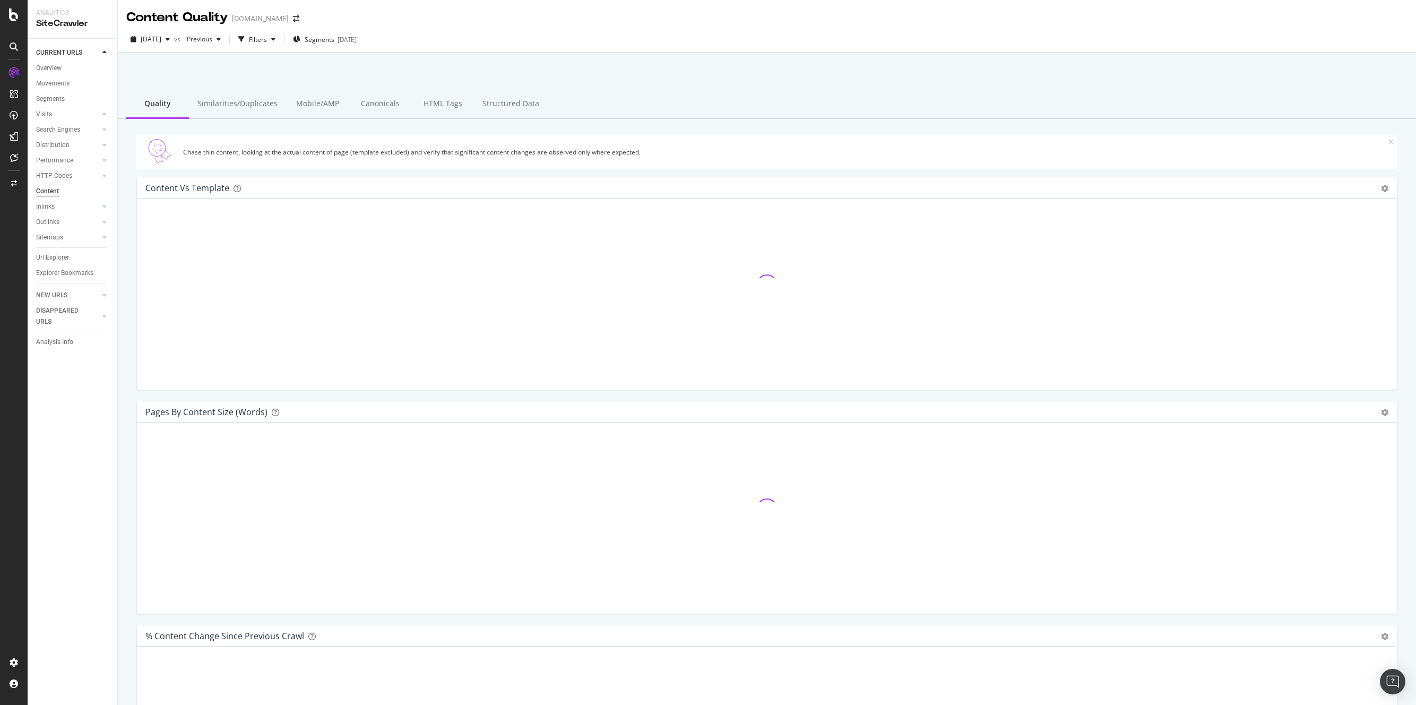
click at [781, 104] on div "Quality Similarities/Duplicates Mobile/AMP Canonicals HTML Tags Structured Data" at bounding box center [767, 104] width 1299 height 29
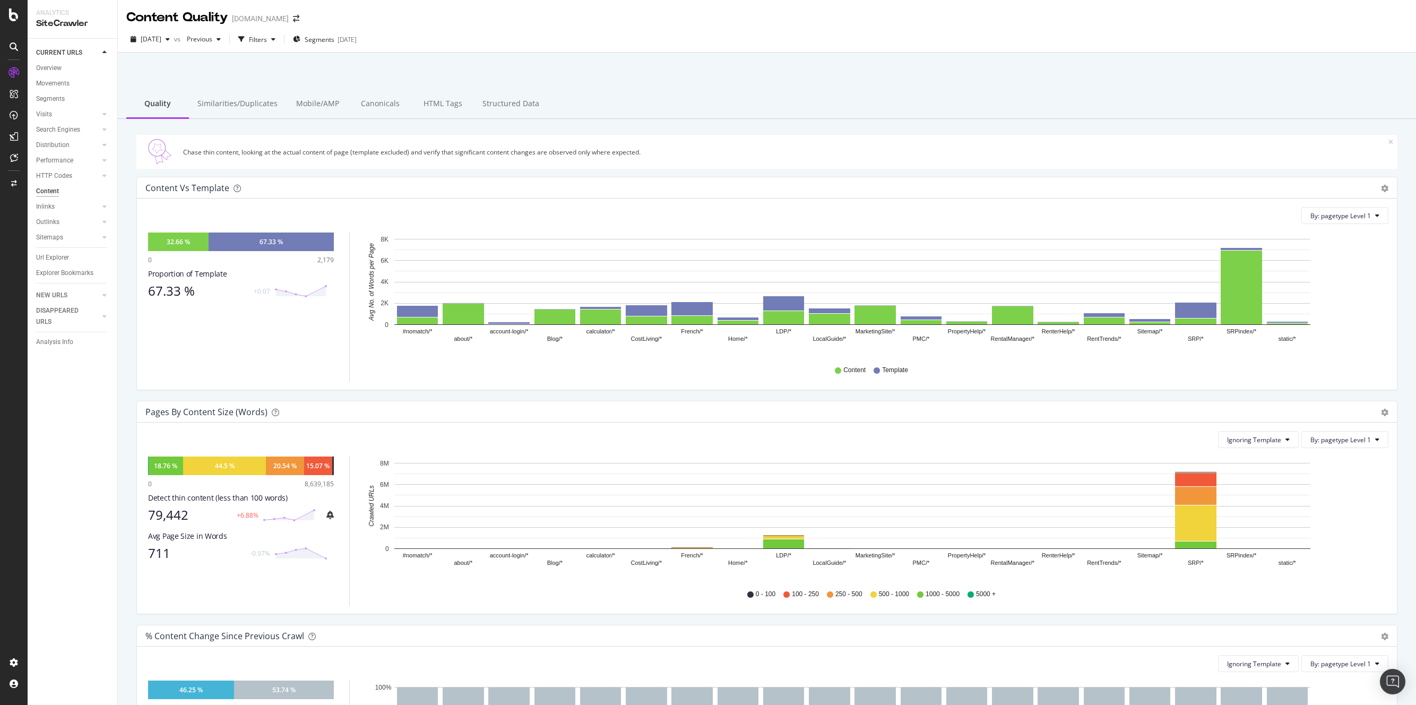
click at [348, 353] on div "32.66 % 67.33 % 0 2,179 Proportion of Template 67.33 % +0.07 #nomatch/* about/*…" at bounding box center [766, 308] width 1243 height 150
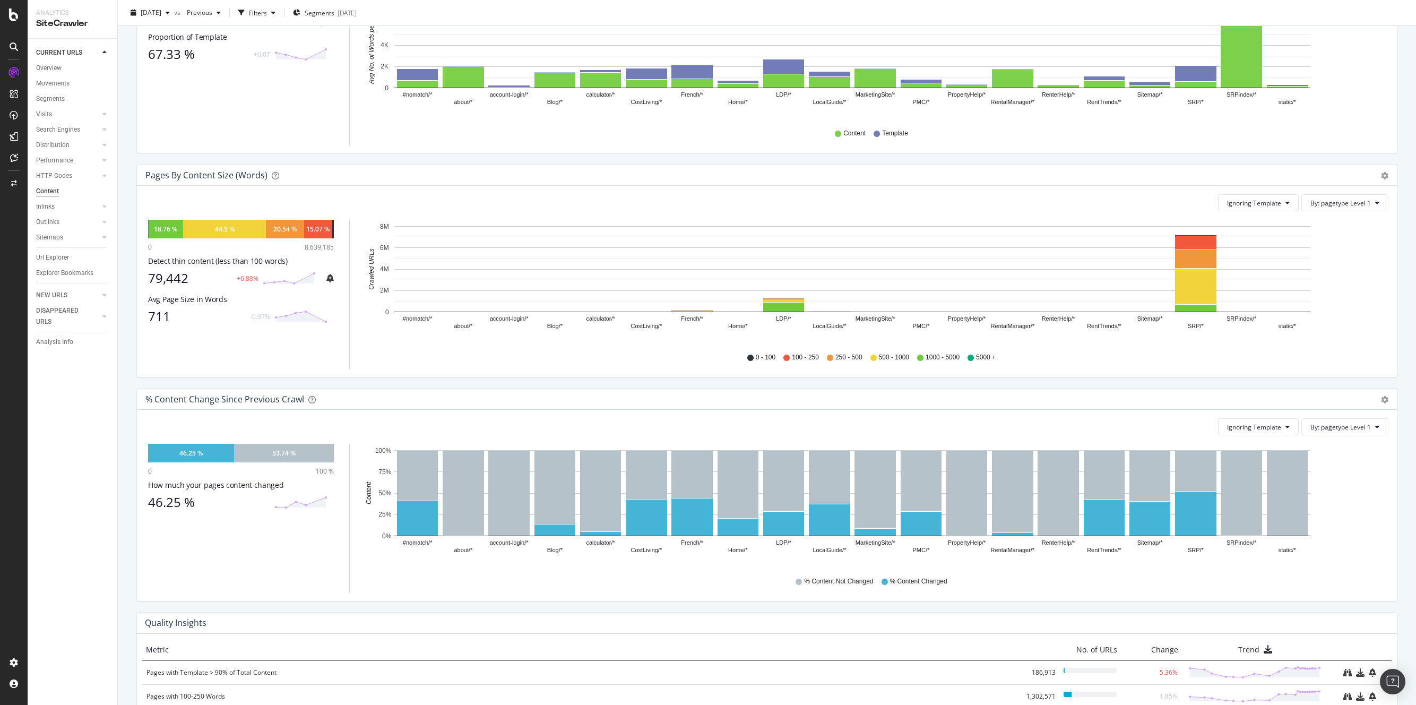
scroll to position [373, 0]
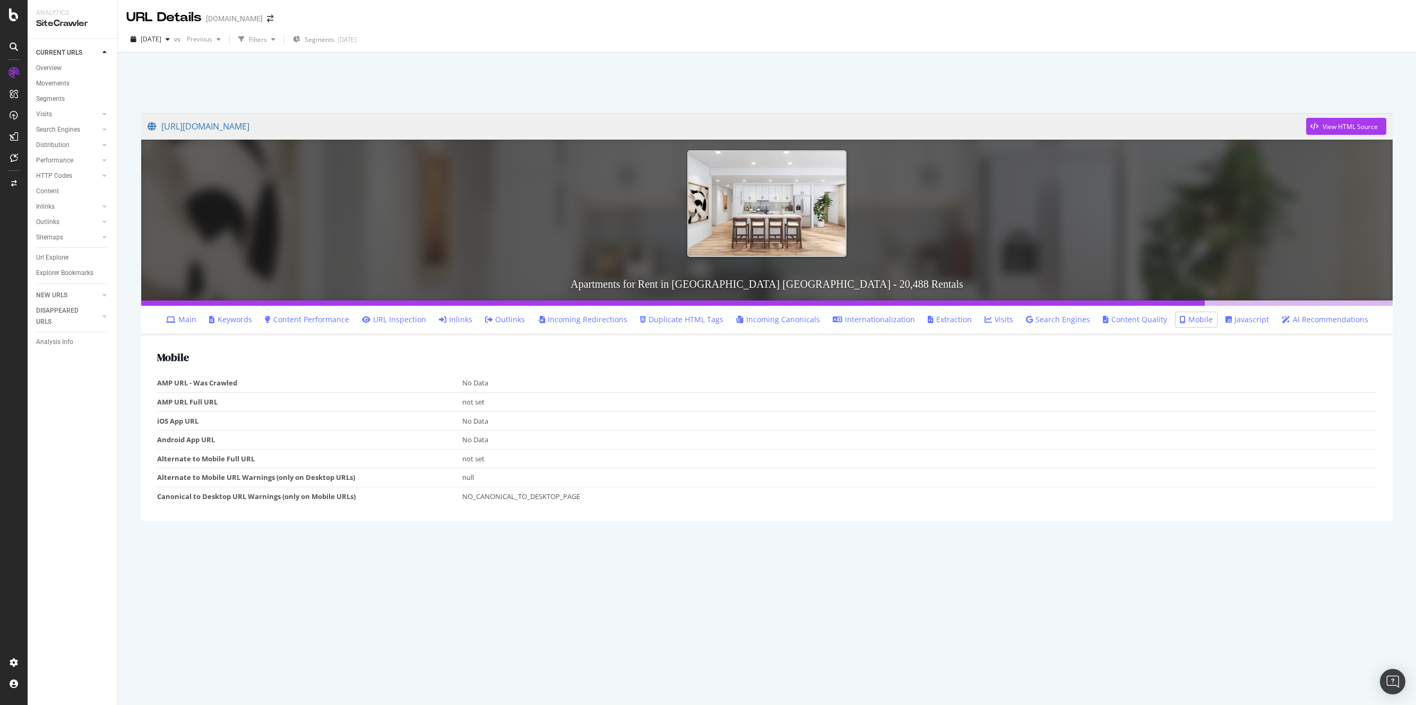
click at [196, 322] on link "Main" at bounding box center [181, 319] width 30 height 11
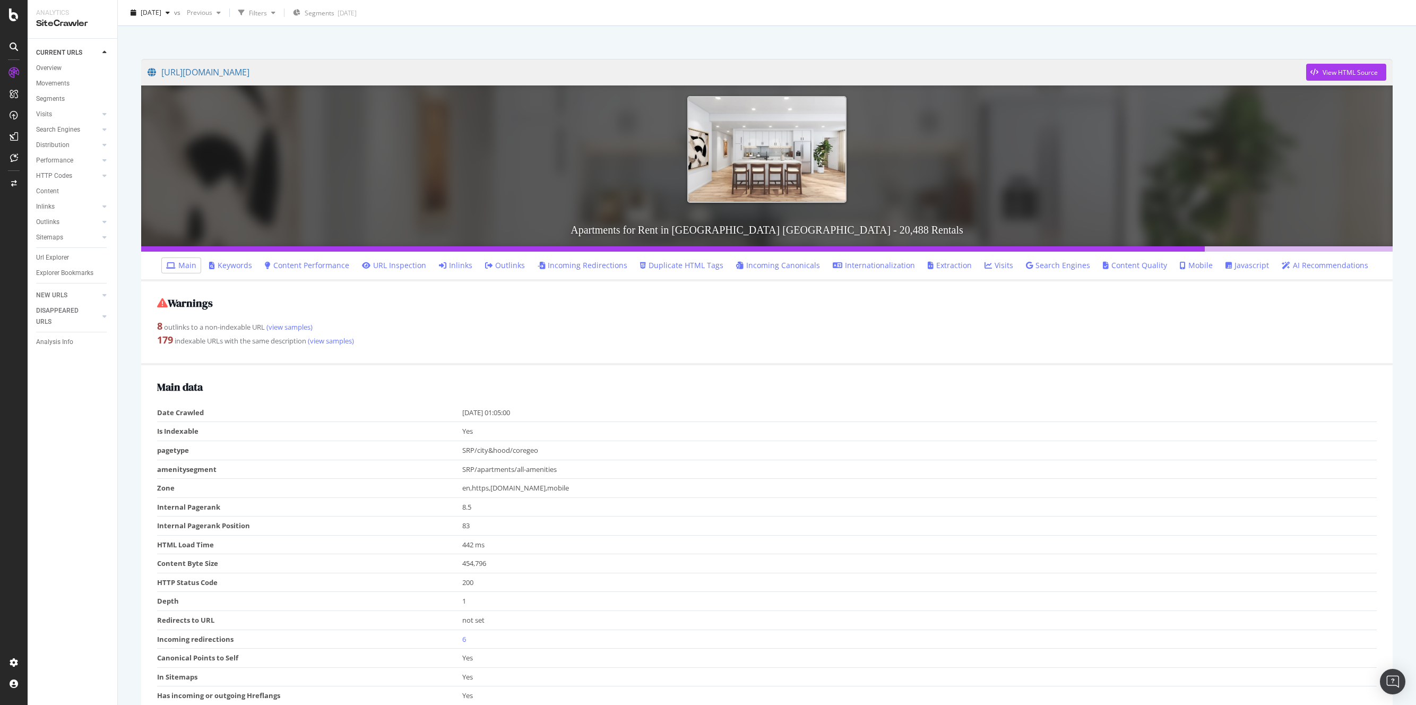
scroll to position [34, 0]
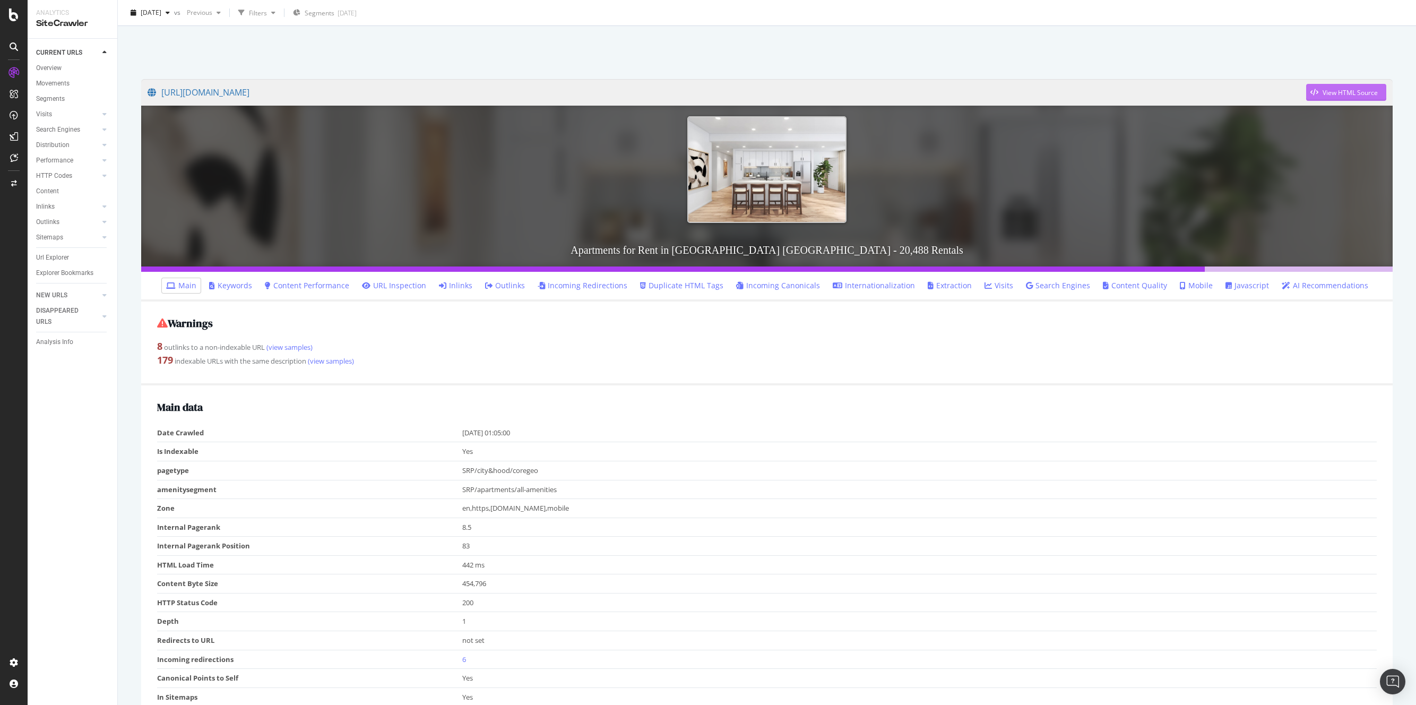
click at [1334, 88] on div "View HTML Source" at bounding box center [1350, 92] width 55 height 9
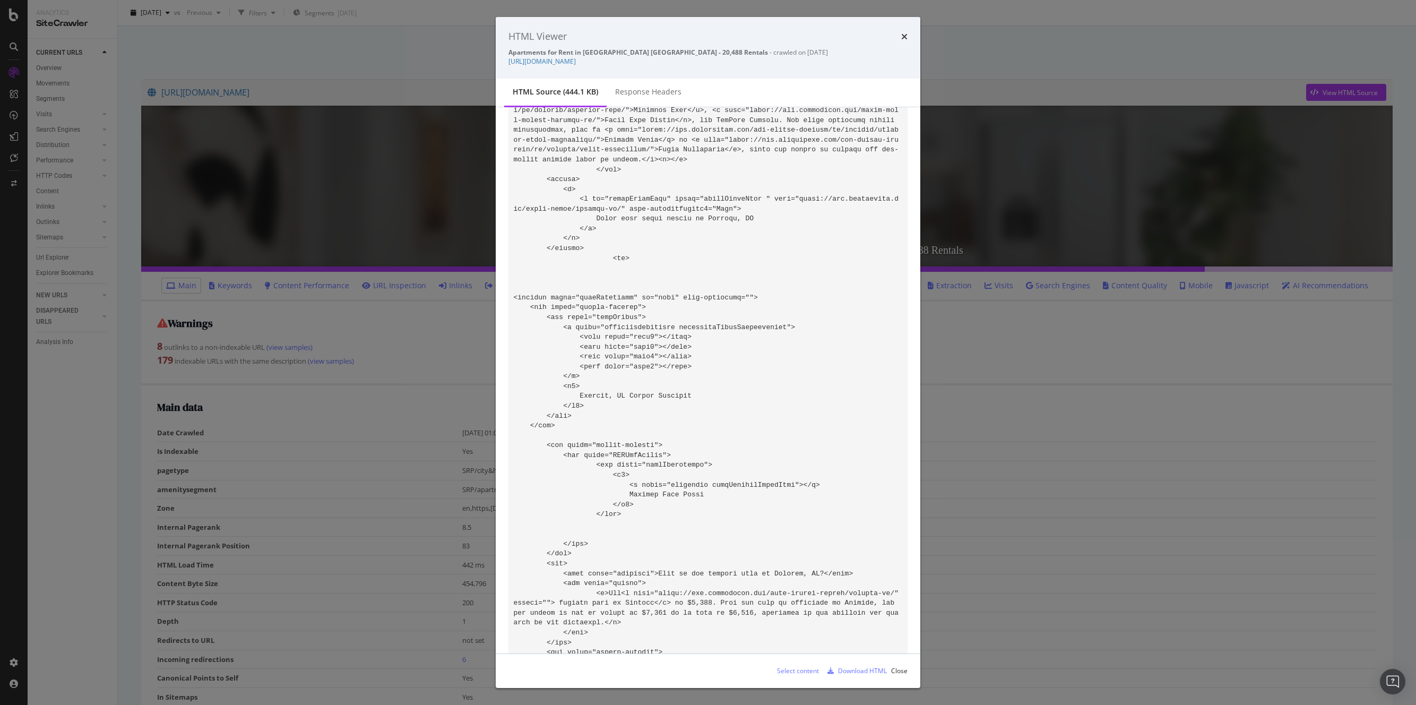
scroll to position [70066, 0]
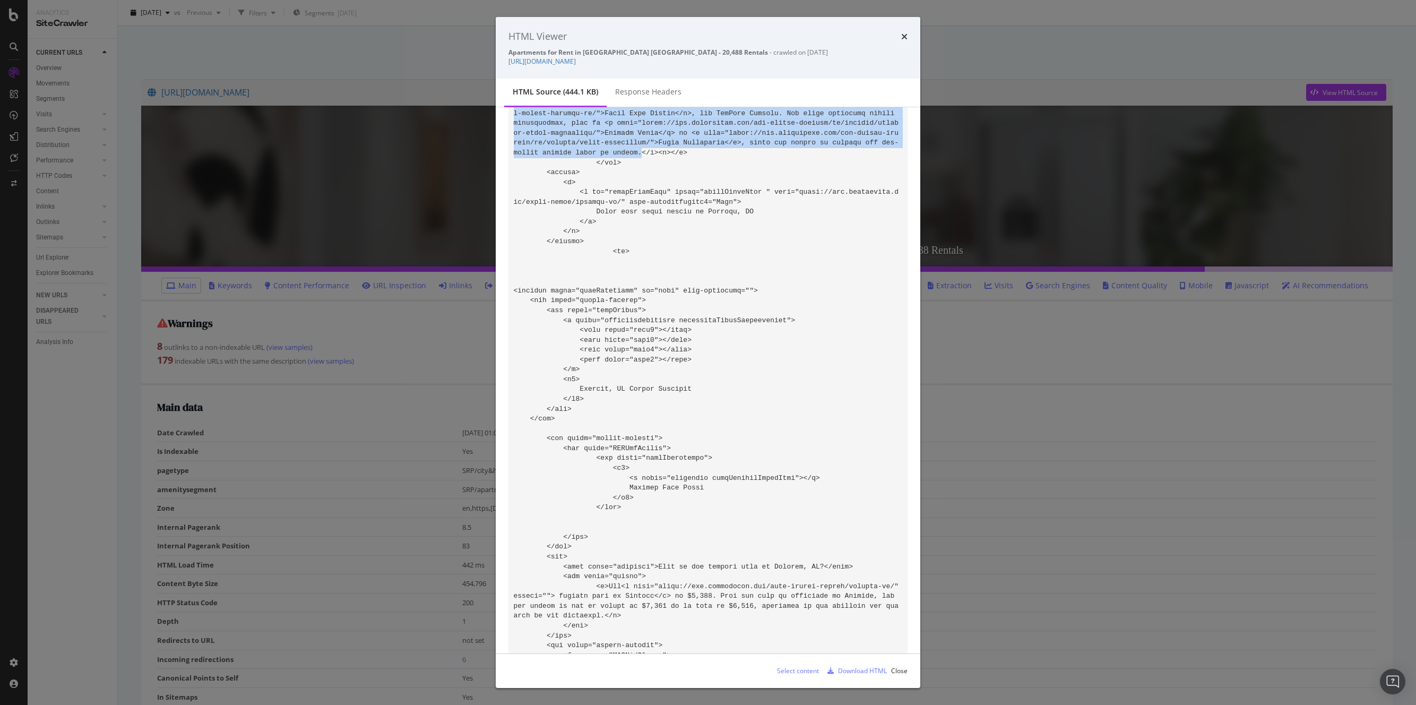
drag, startPoint x: 656, startPoint y: 251, endPoint x: 688, endPoint y: 589, distance: 339.1
copy code "Looking for a new place to call home in [GEOGRAPHIC_DATA], [GEOGRAPHIC_DATA]? W…"
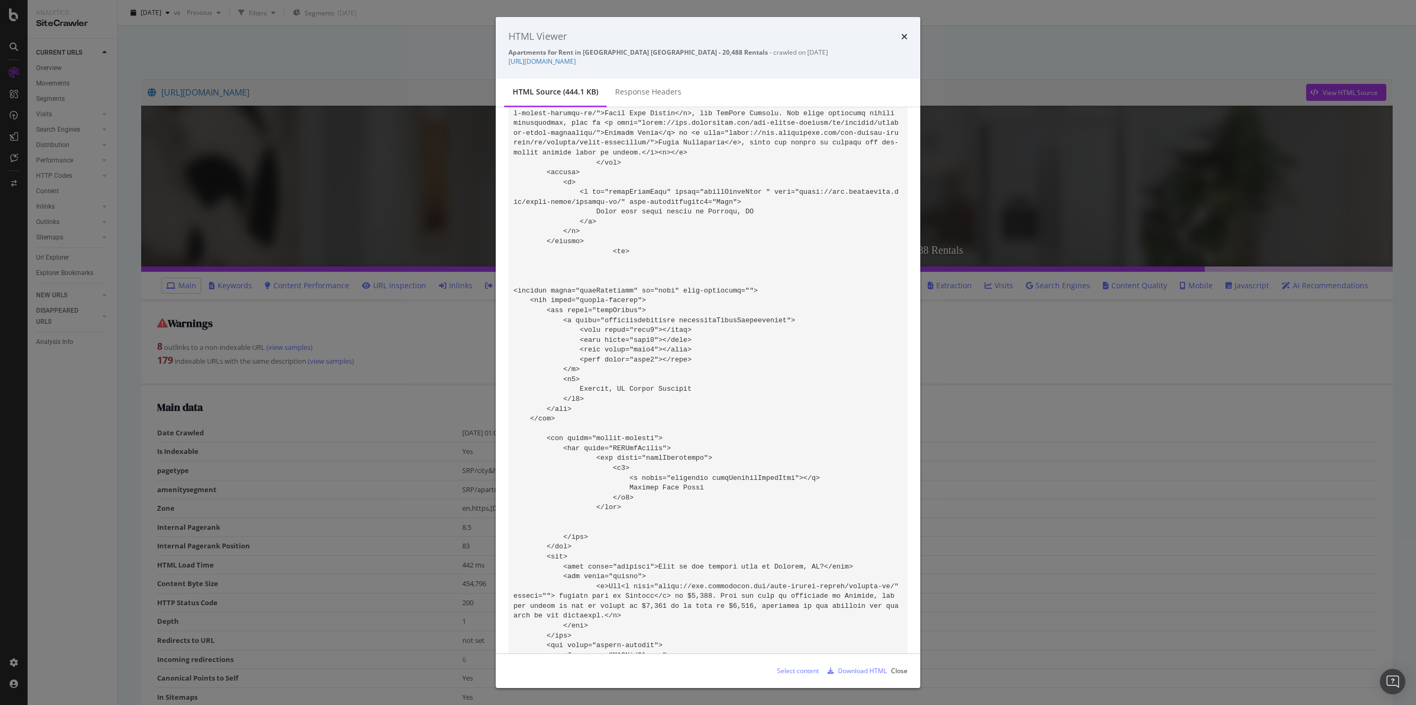
click at [995, 71] on div "HTML Viewer Apartments for Rent in [GEOGRAPHIC_DATA] [GEOGRAPHIC_DATA] - 20,488…" at bounding box center [708, 352] width 1416 height 705
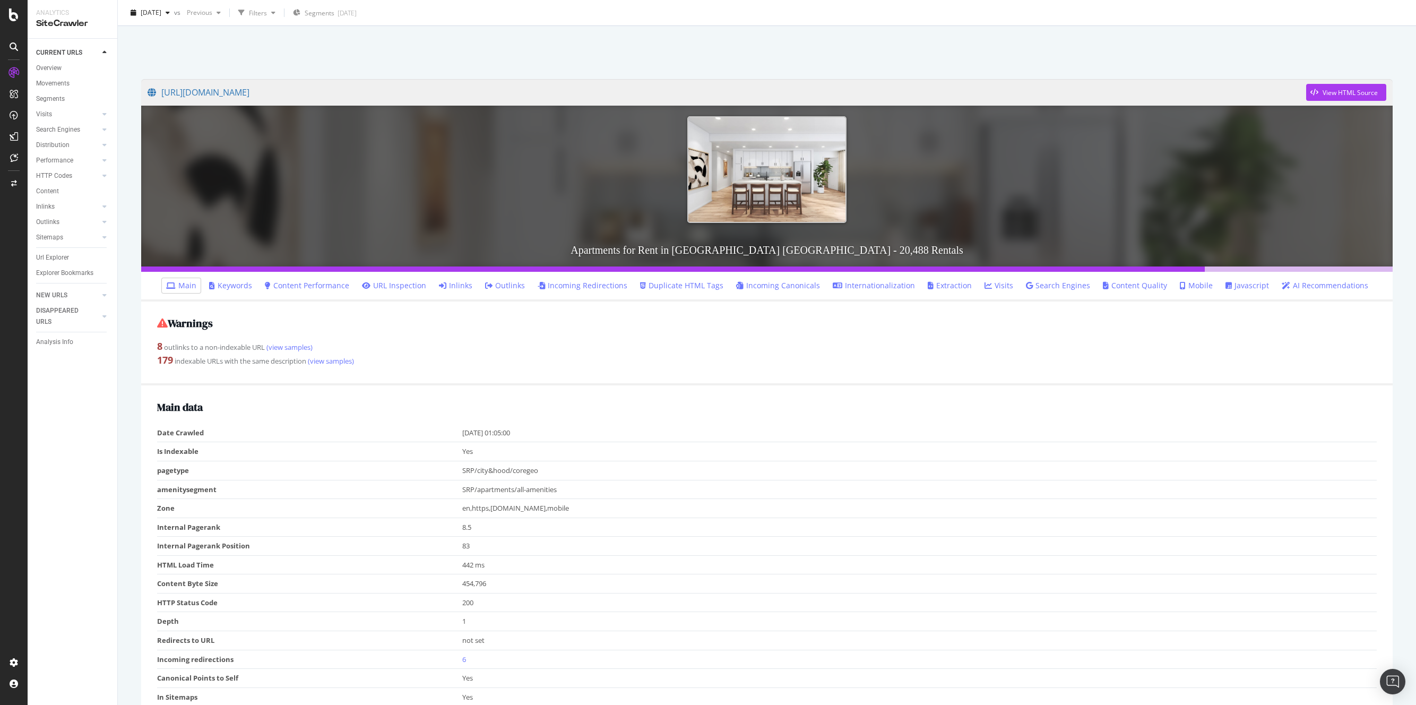
scroll to position [28, 0]
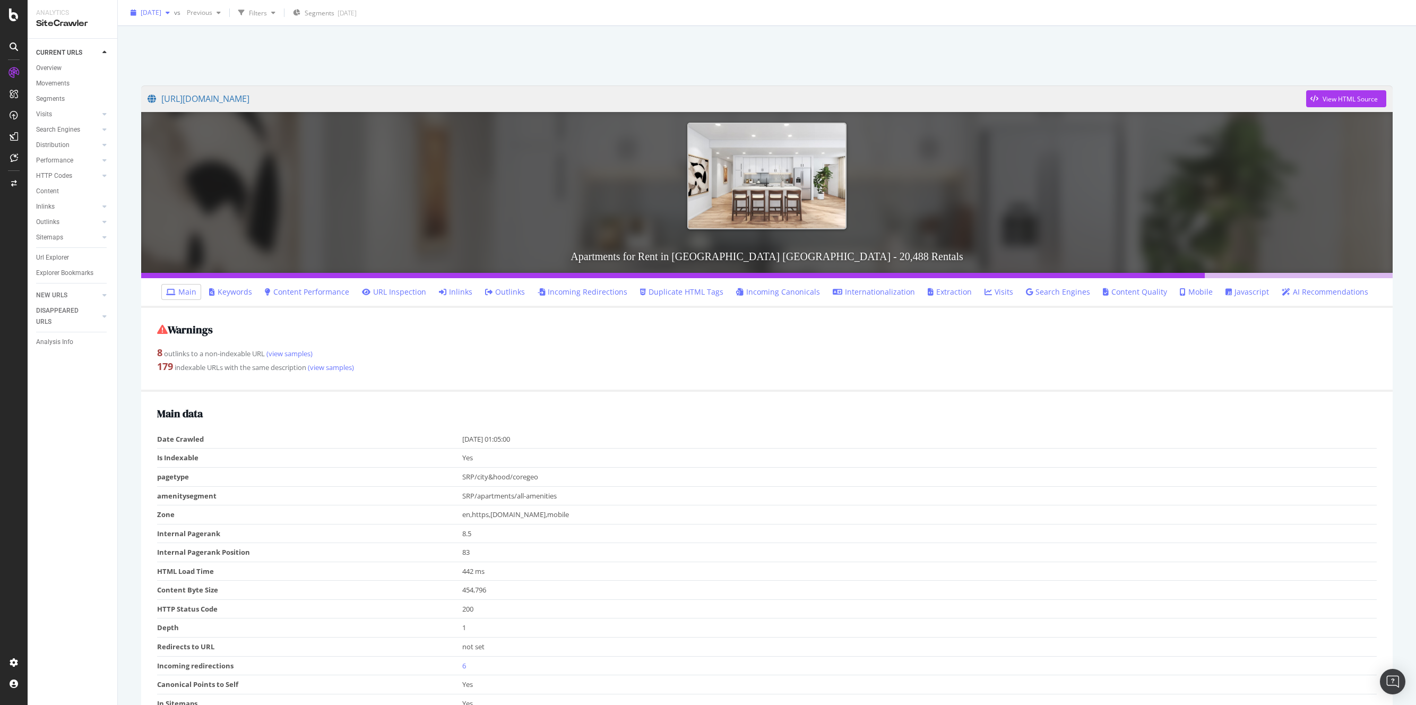
click at [161, 13] on span "[DATE]" at bounding box center [151, 12] width 21 height 9
click at [181, 68] on div "[DATE]" at bounding box center [170, 71] width 57 height 10
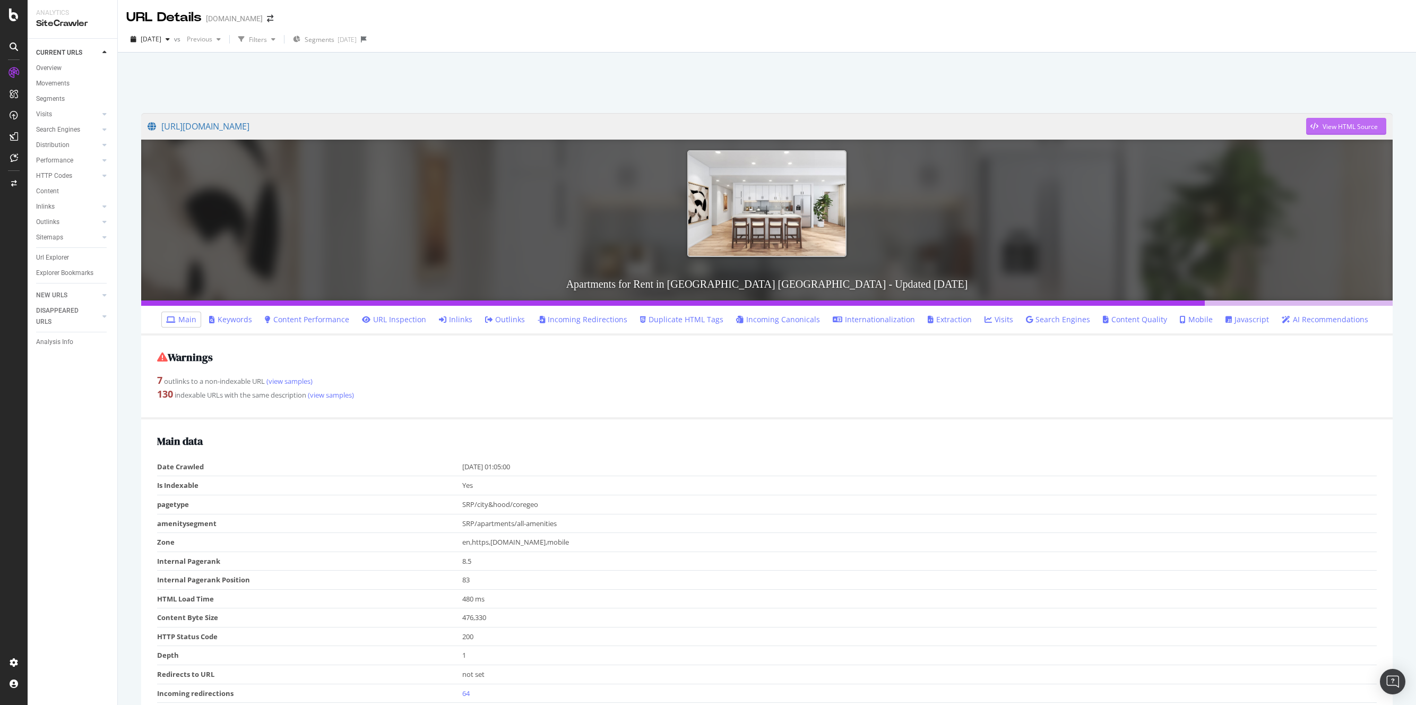
click at [1361, 122] on div "View HTML Source" at bounding box center [1350, 126] width 55 height 9
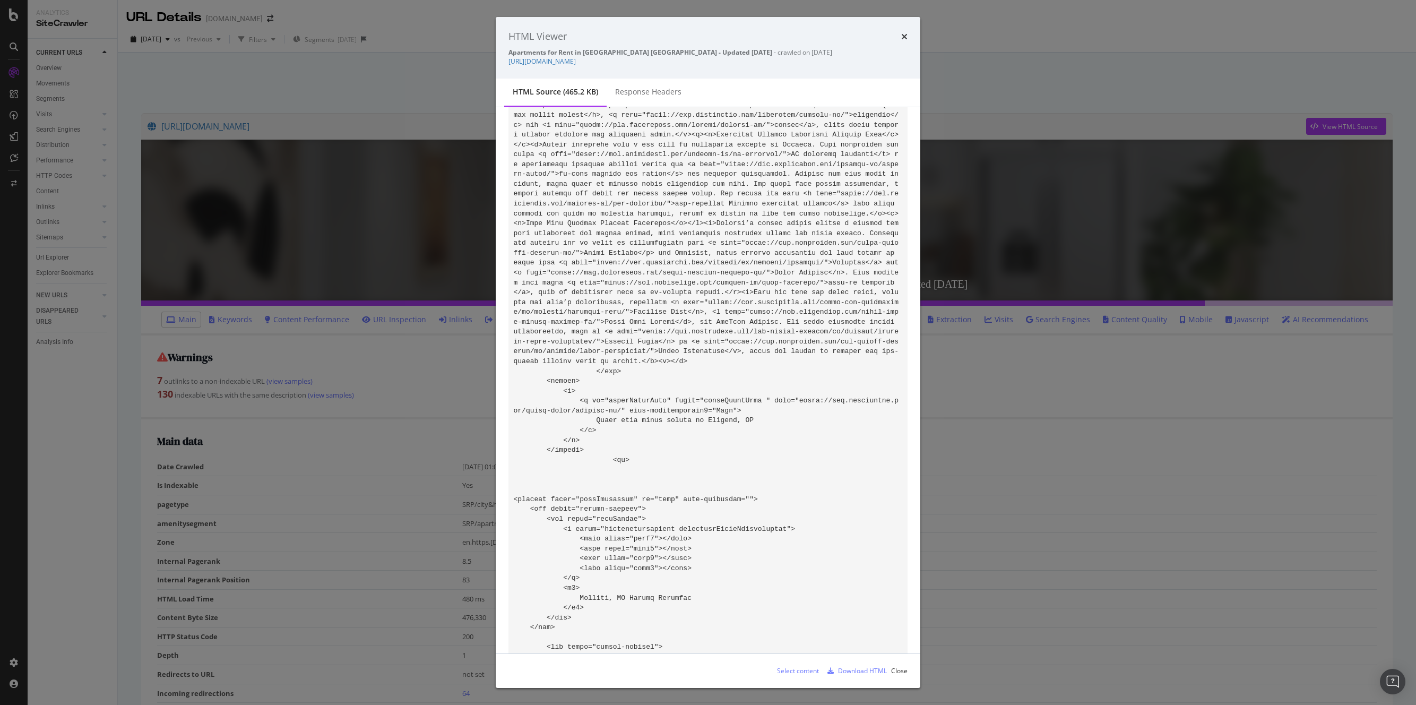
scroll to position [72414, 0]
